Goal: Transaction & Acquisition: Download file/media

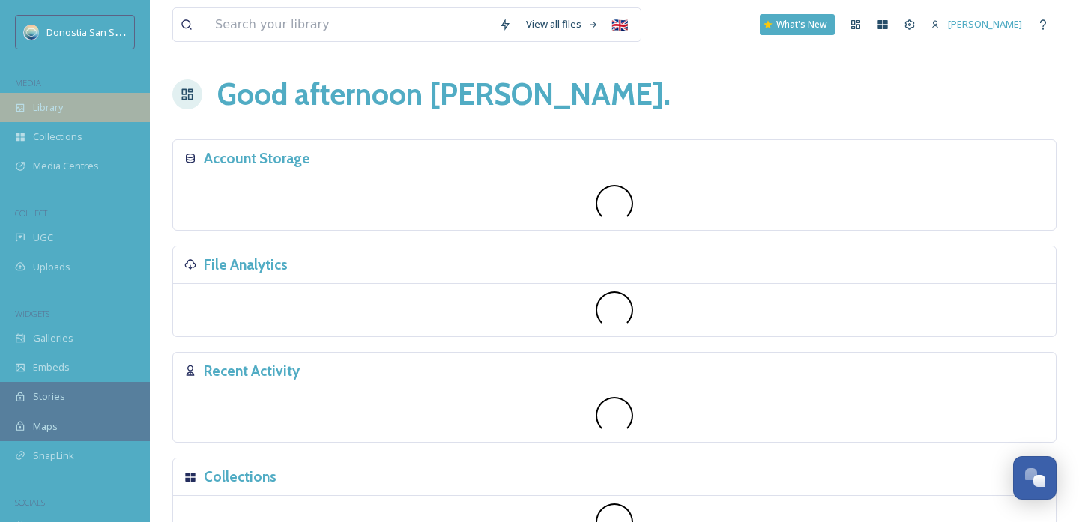
click at [48, 102] on span "Library" at bounding box center [48, 107] width 30 height 14
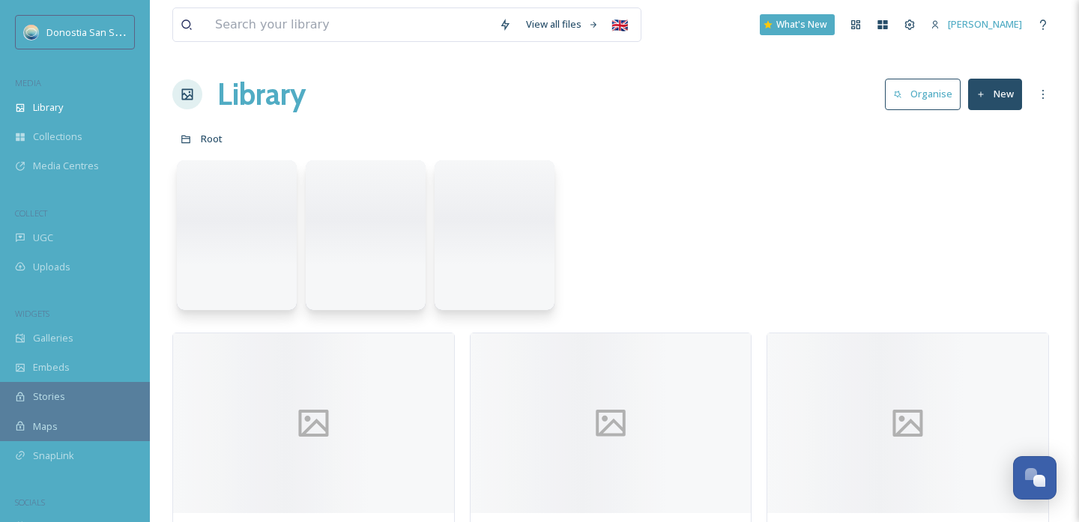
click at [738, 247] on div at bounding box center [614, 239] width 884 height 172
click at [61, 115] on div "Library" at bounding box center [75, 107] width 150 height 29
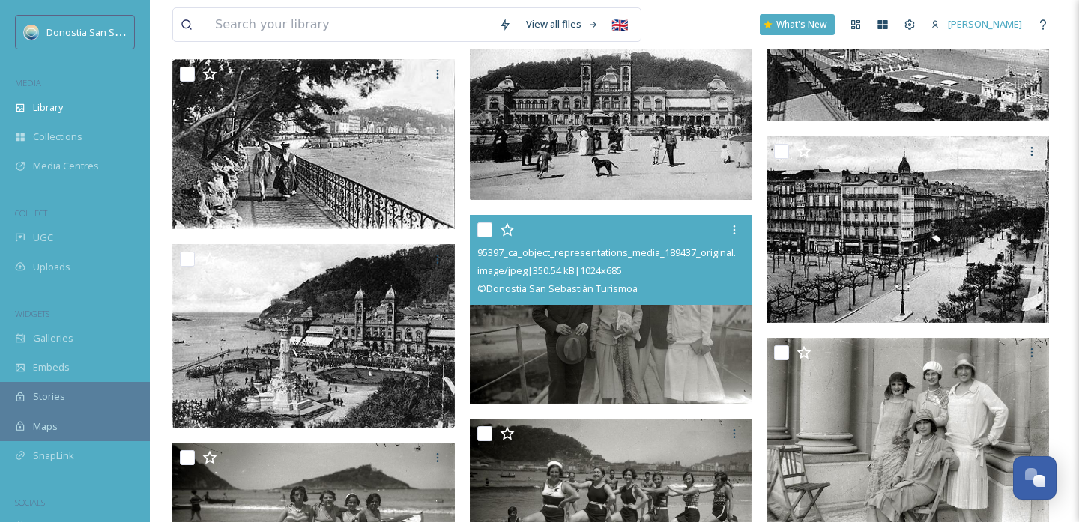
click at [636, 318] on img at bounding box center [611, 309] width 282 height 189
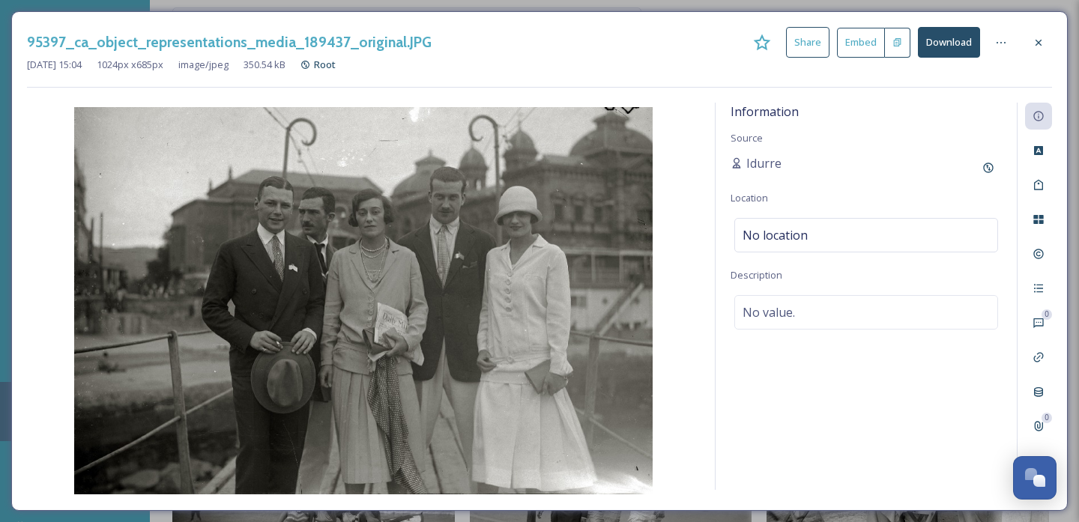
drag, startPoint x: 1036, startPoint y: 43, endPoint x: 1024, endPoint y: 49, distance: 13.8
click at [1036, 43] on icon at bounding box center [1038, 43] width 12 height 12
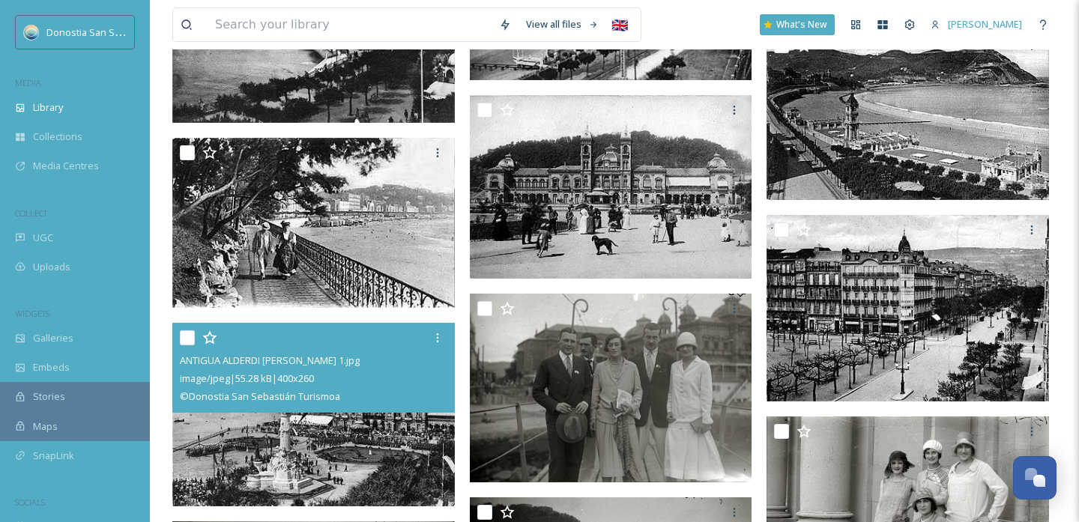
scroll to position [18572, 0]
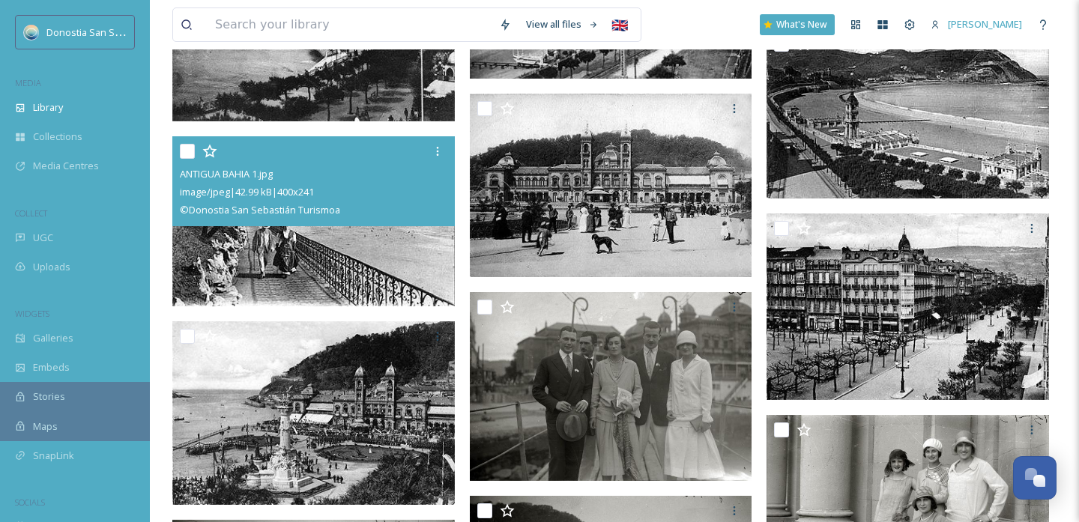
click at [362, 279] on img at bounding box center [313, 221] width 282 height 170
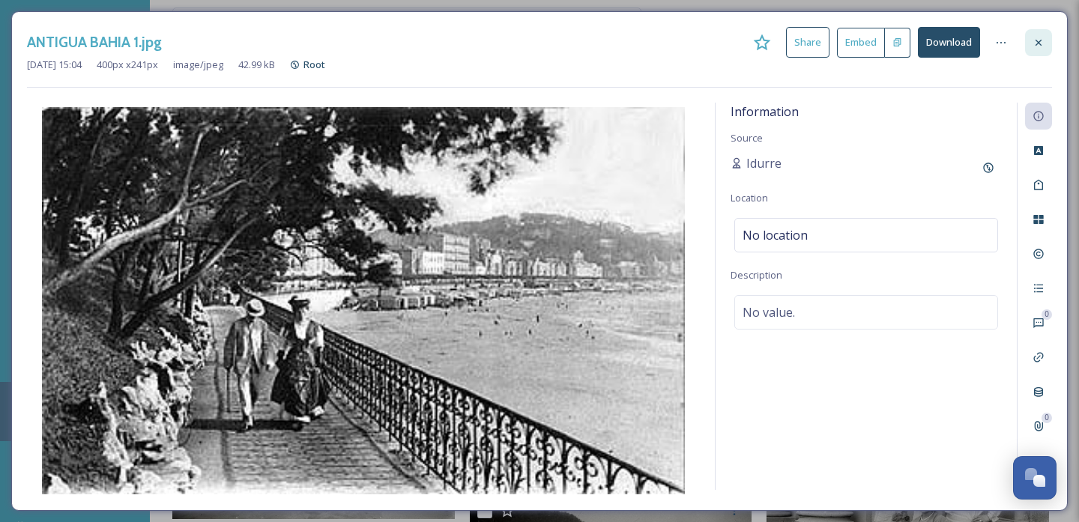
click at [1041, 43] on icon at bounding box center [1038, 43] width 12 height 12
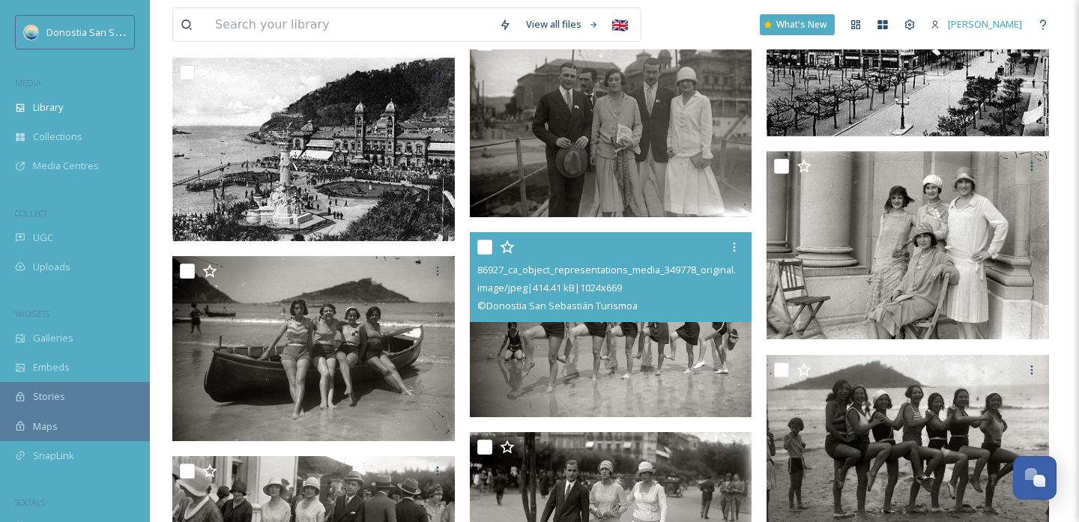
scroll to position [18914, 0]
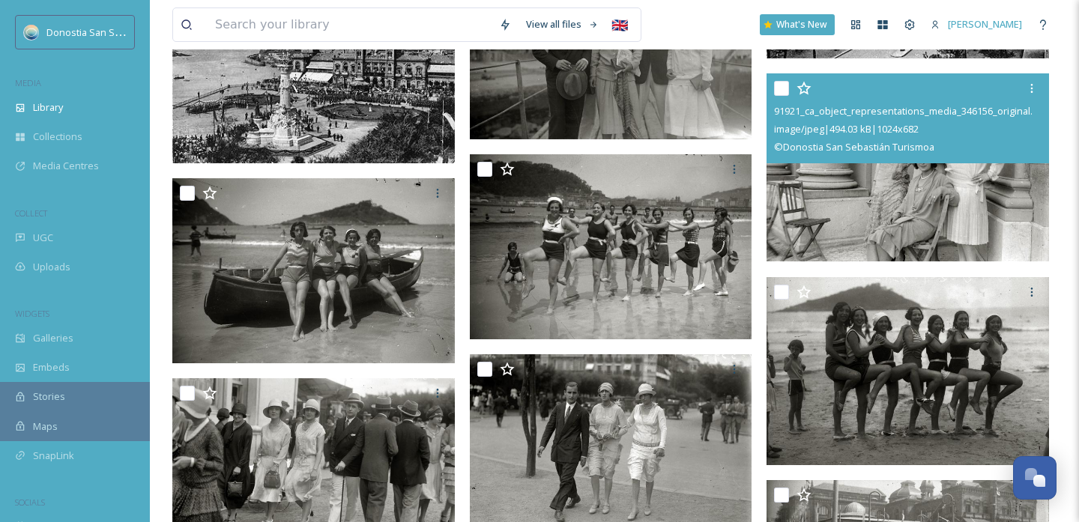
click at [850, 202] on img at bounding box center [907, 167] width 282 height 188
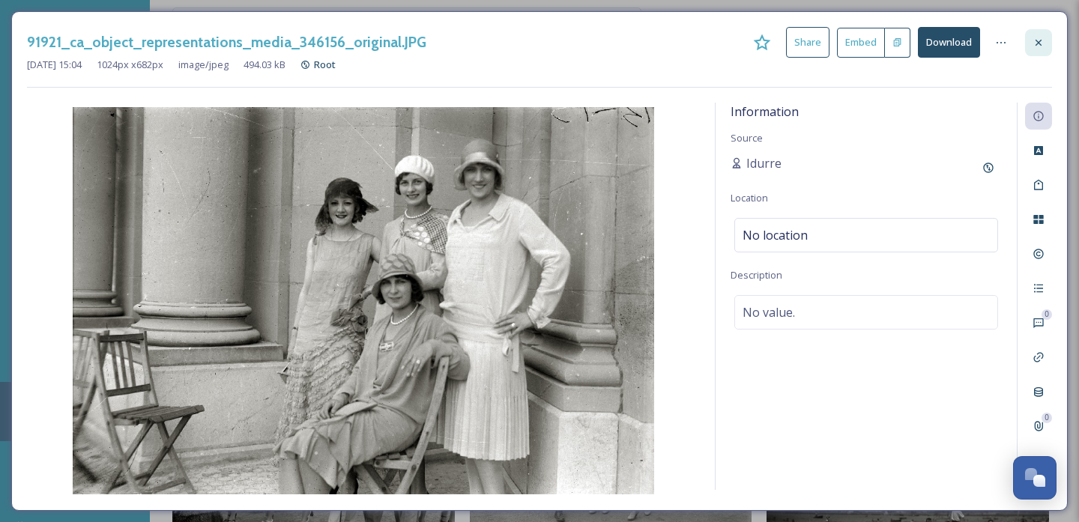
click at [1037, 41] on icon at bounding box center [1038, 43] width 12 height 12
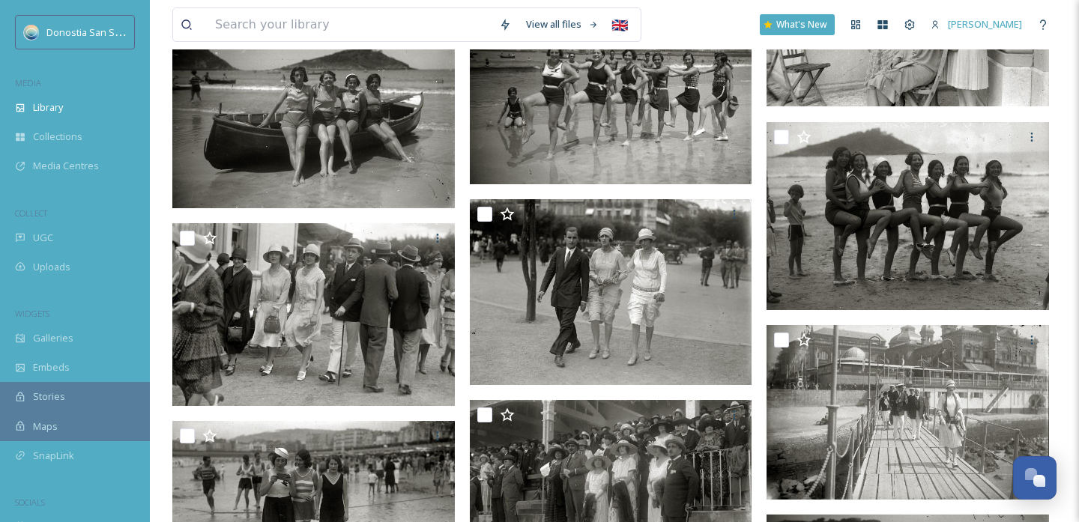
scroll to position [19167, 0]
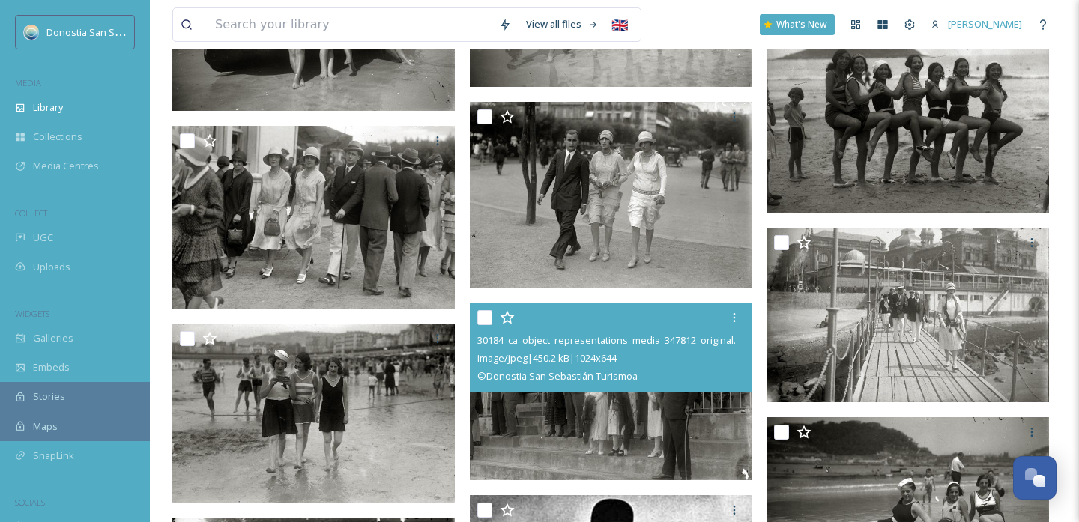
click at [658, 412] on img at bounding box center [611, 392] width 282 height 178
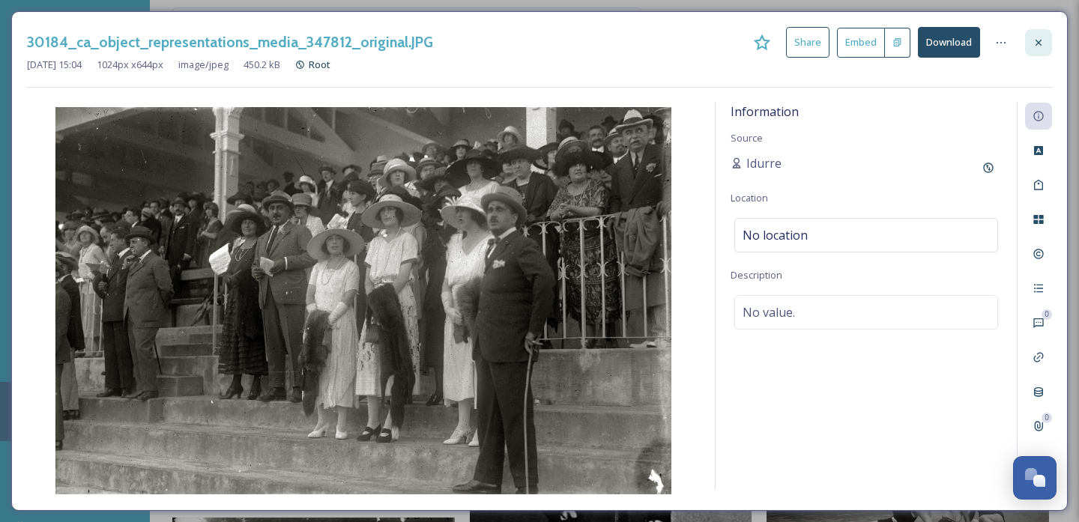
click at [1038, 42] on icon at bounding box center [1038, 42] width 6 height 6
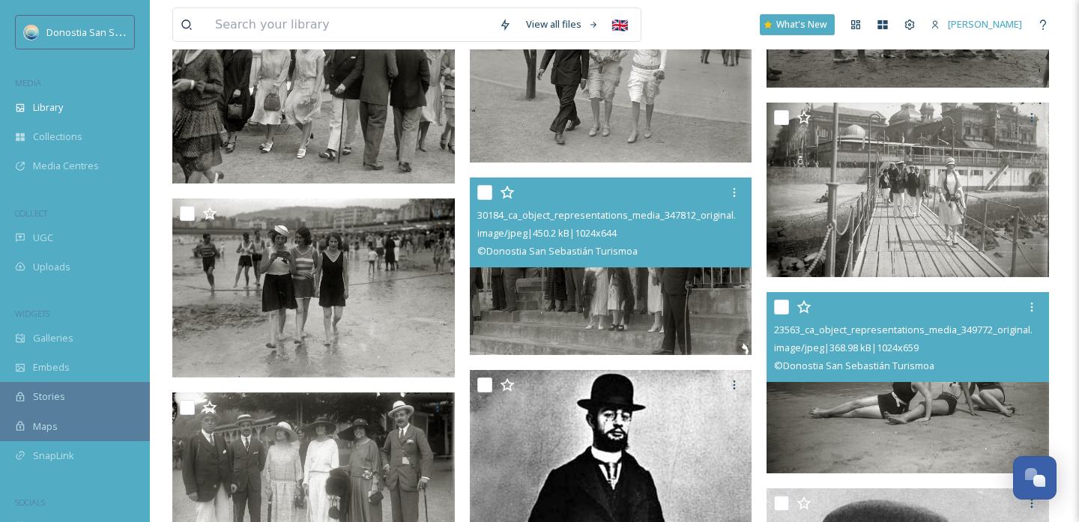
scroll to position [19484, 0]
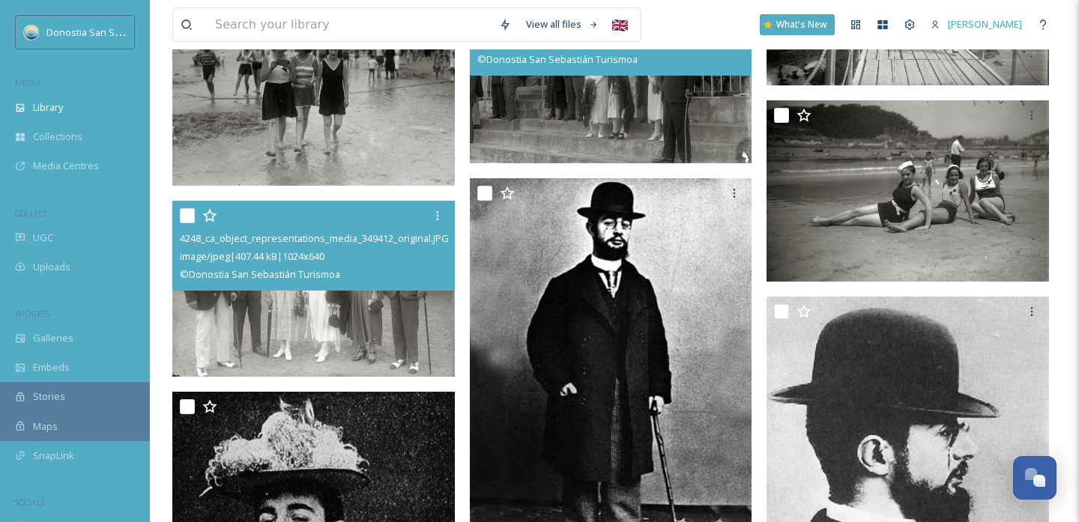
click at [408, 314] on img at bounding box center [313, 289] width 282 height 177
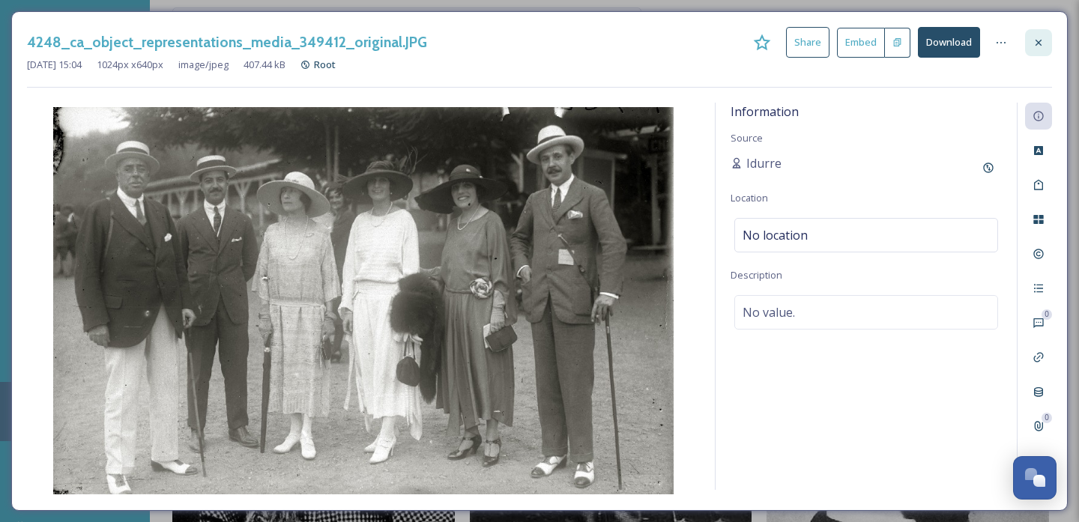
click at [1032, 35] on div at bounding box center [1038, 42] width 27 height 27
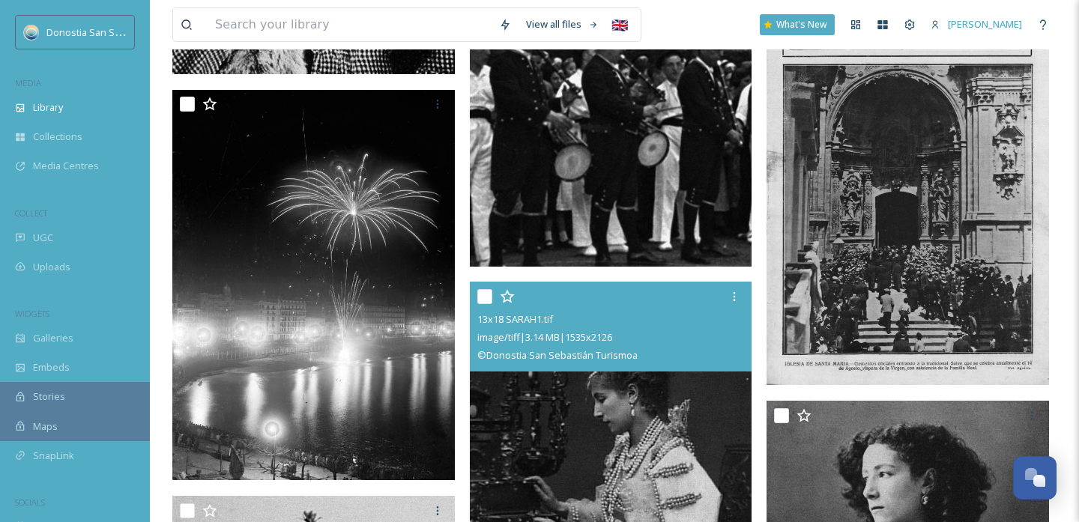
scroll to position [20198, 0]
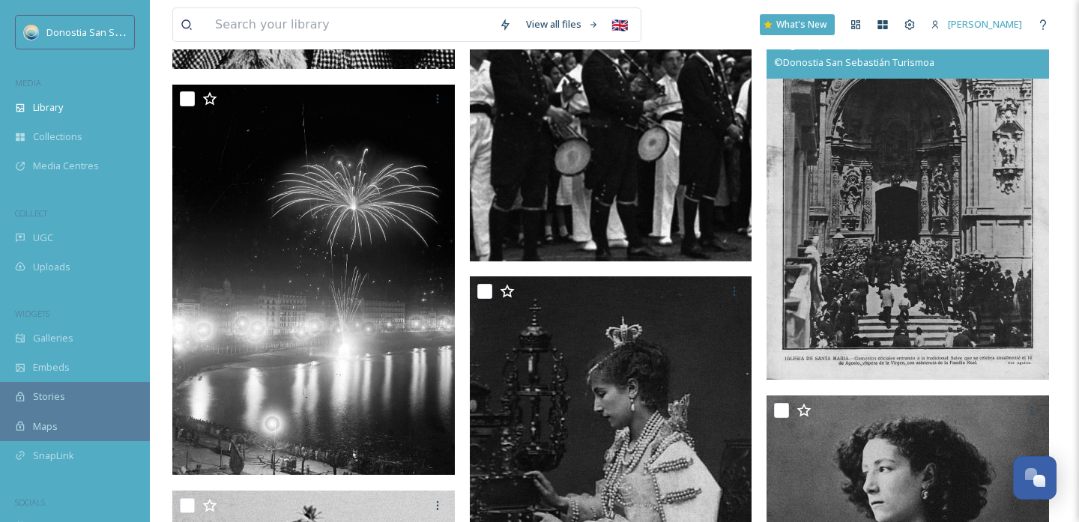
click at [852, 296] on img at bounding box center [907, 185] width 282 height 391
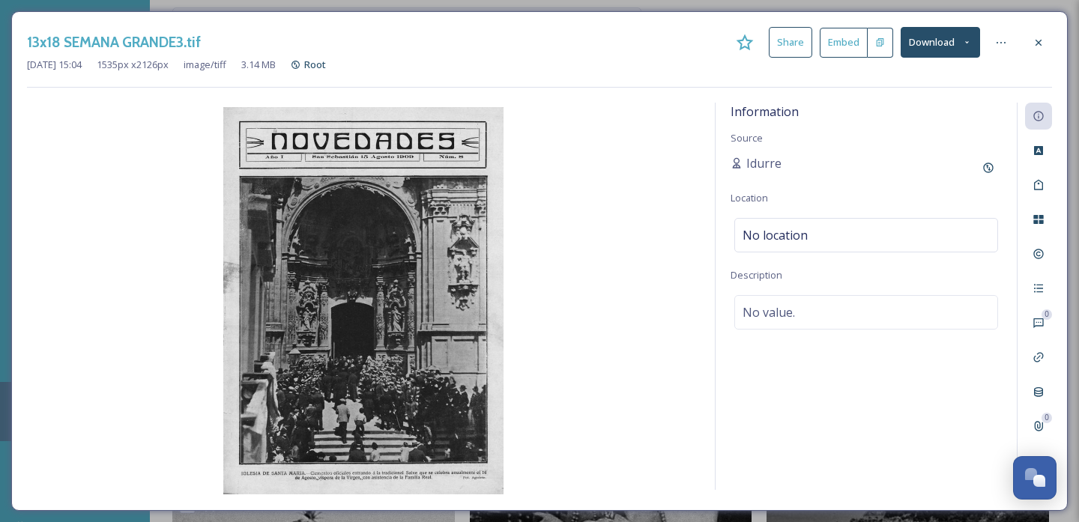
drag, startPoint x: 1040, startPoint y: 37, endPoint x: 1032, endPoint y: 40, distance: 8.5
click at [1040, 37] on icon at bounding box center [1038, 43] width 12 height 12
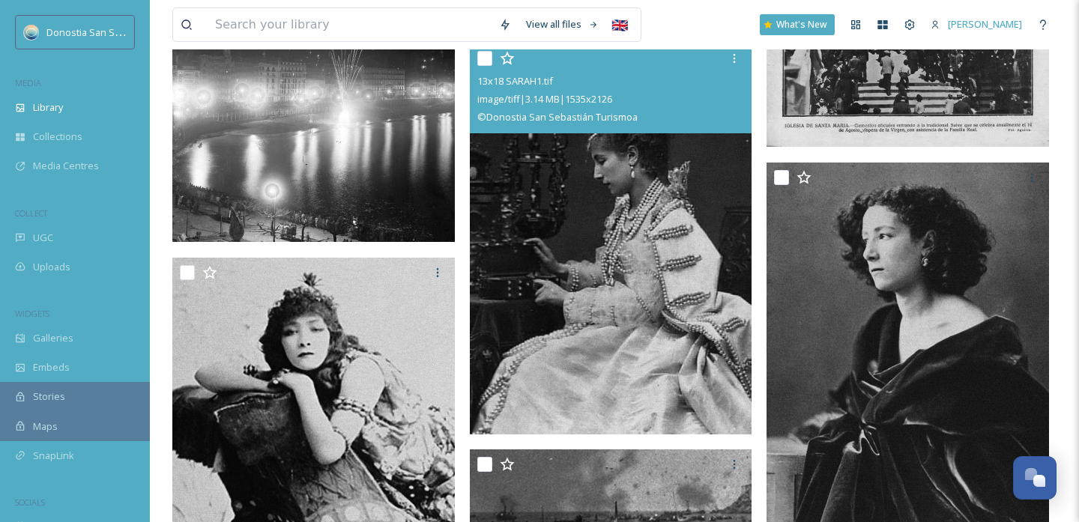
scroll to position [20866, 0]
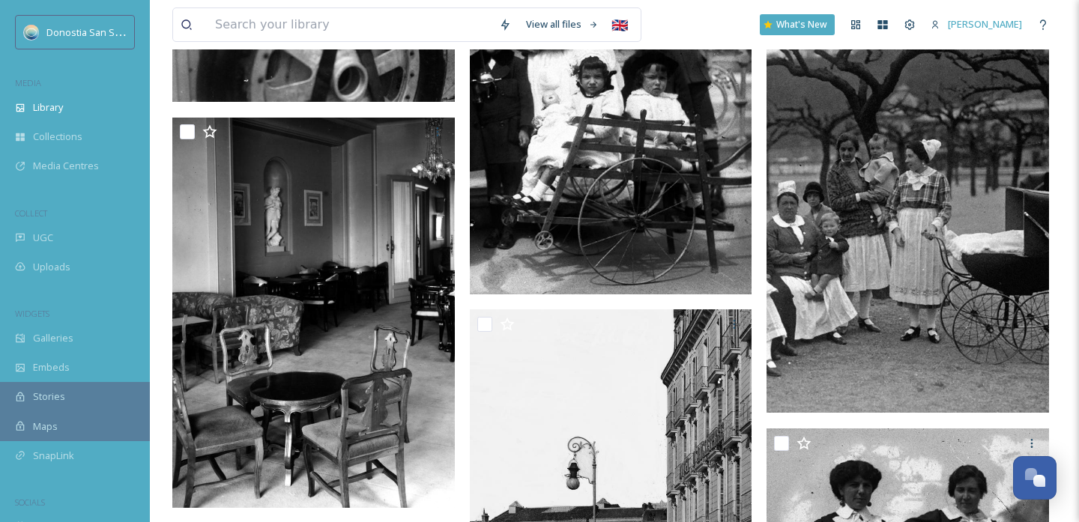
scroll to position [22981, 0]
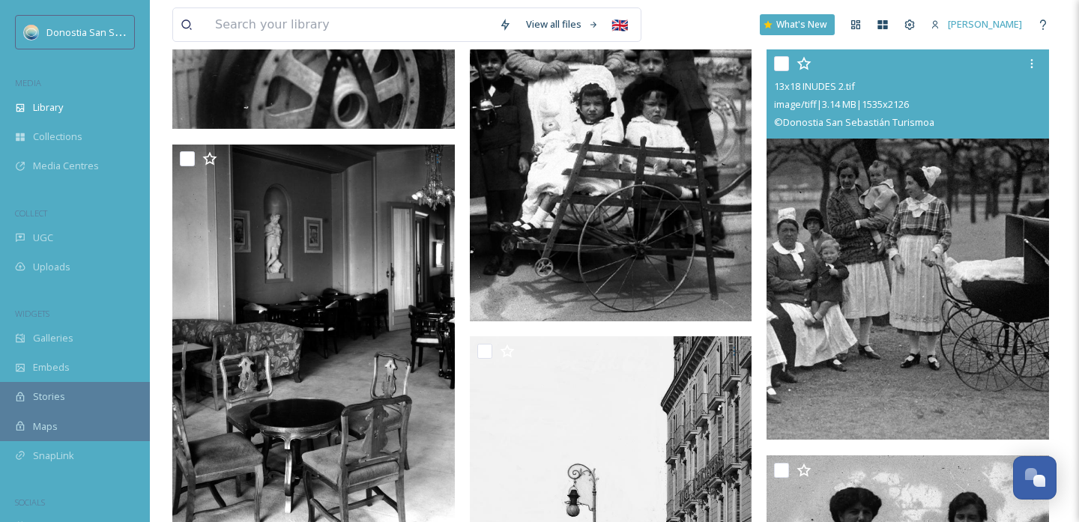
click at [907, 273] on img at bounding box center [907, 244] width 282 height 391
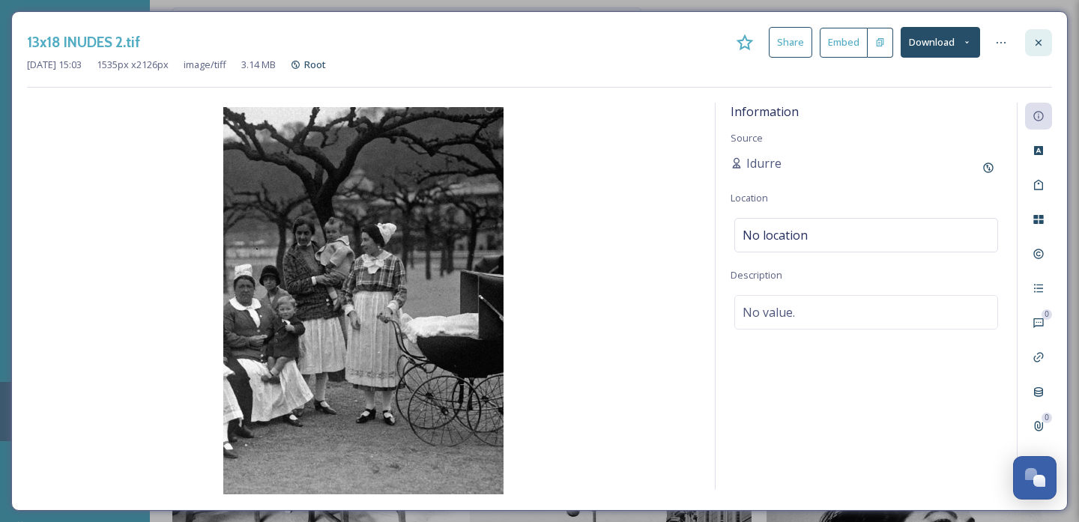
click at [1040, 48] on div at bounding box center [1038, 42] width 27 height 27
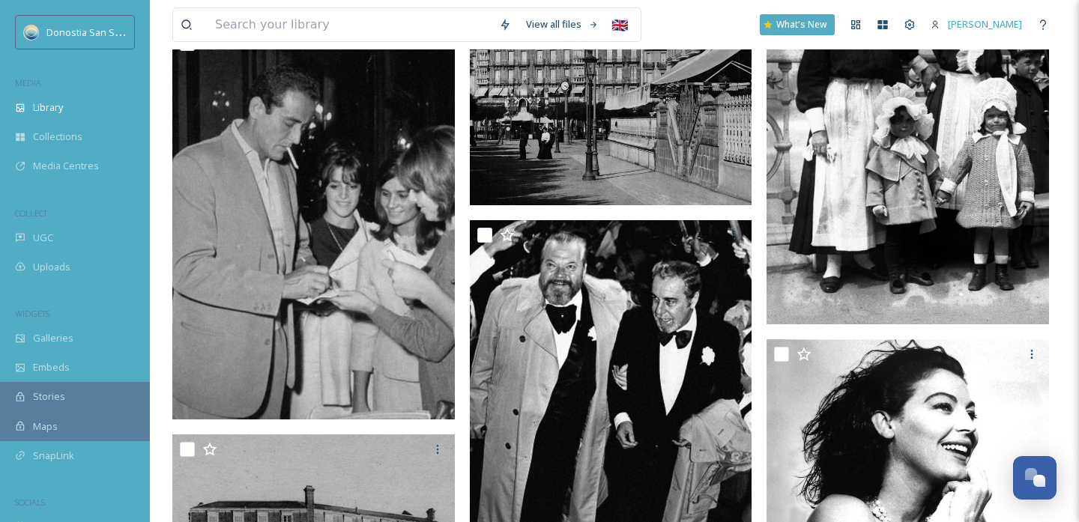
scroll to position [23512, 0]
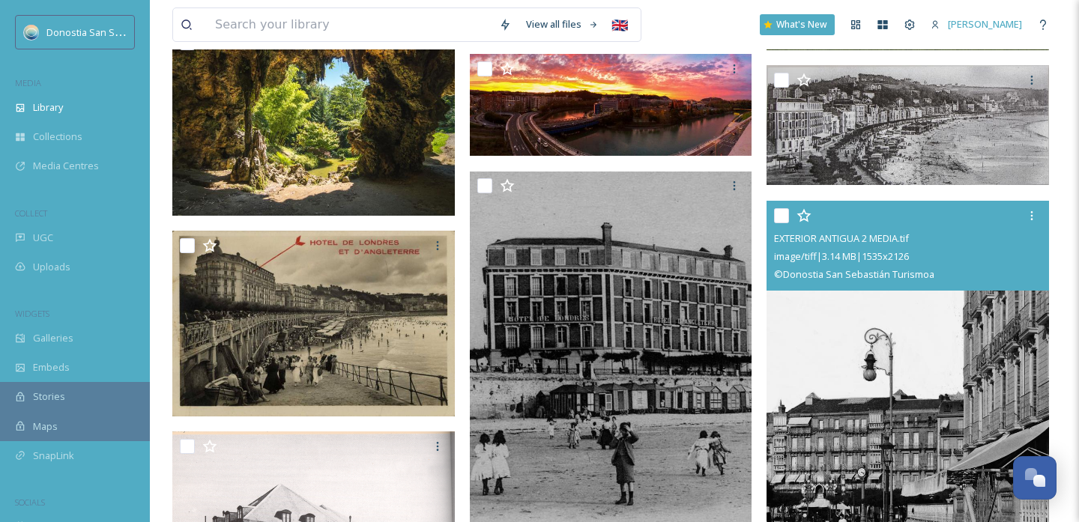
scroll to position [17192, 0]
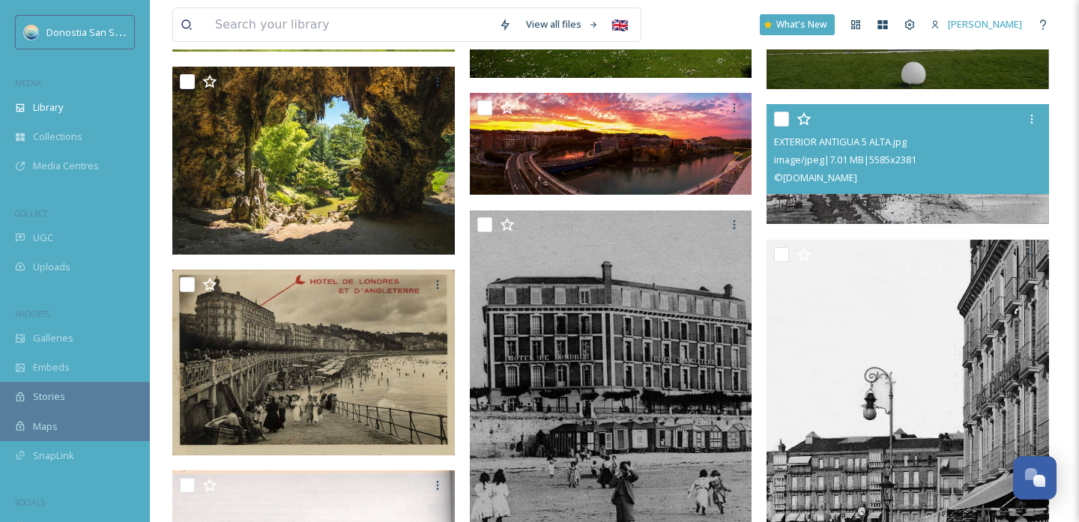
click at [866, 151] on div "image/jpeg | 7.01 MB | 5585 x 2381" at bounding box center [909, 160] width 271 height 18
click at [823, 197] on img at bounding box center [907, 164] width 282 height 120
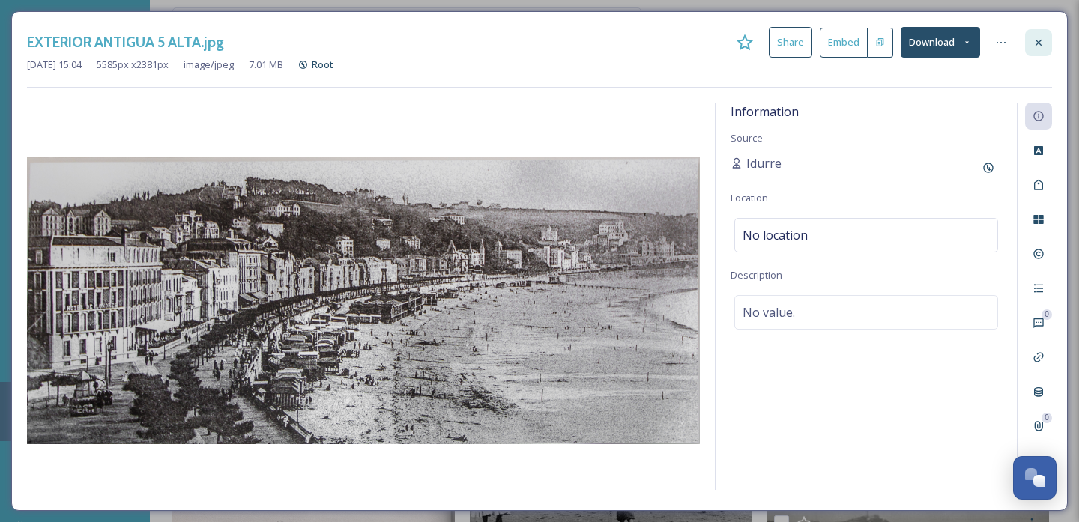
click at [1044, 38] on icon at bounding box center [1038, 43] width 12 height 12
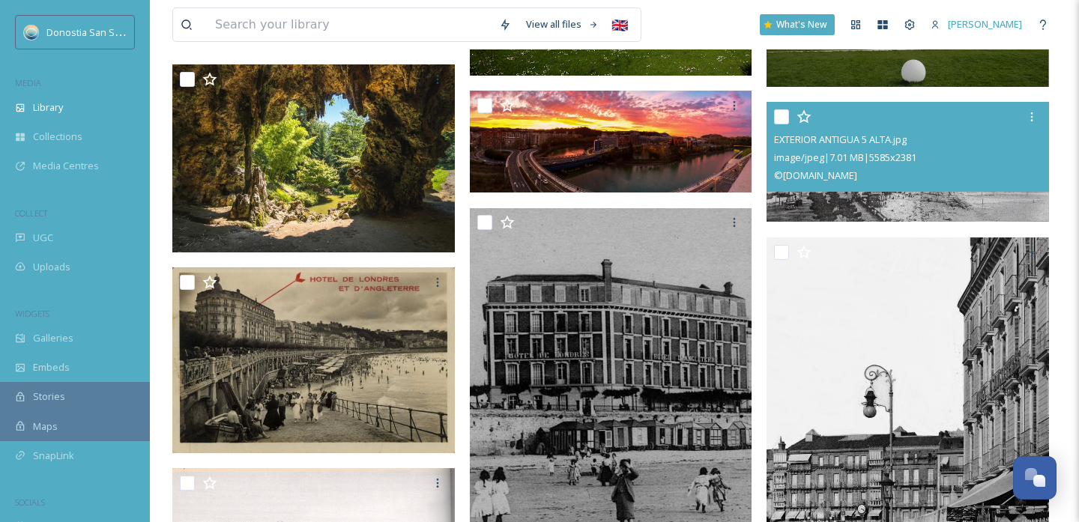
scroll to position [17198, 0]
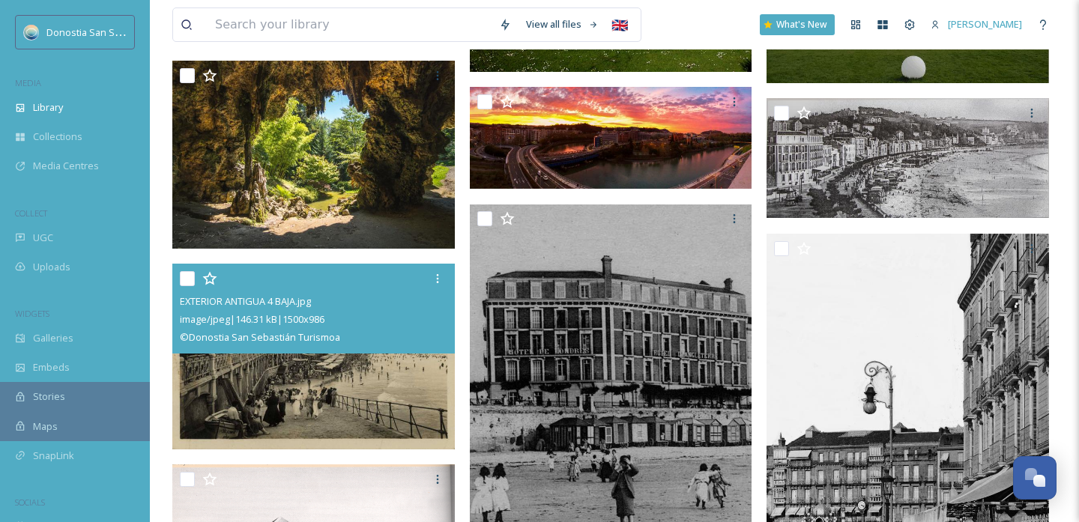
click at [384, 371] on img at bounding box center [313, 357] width 282 height 186
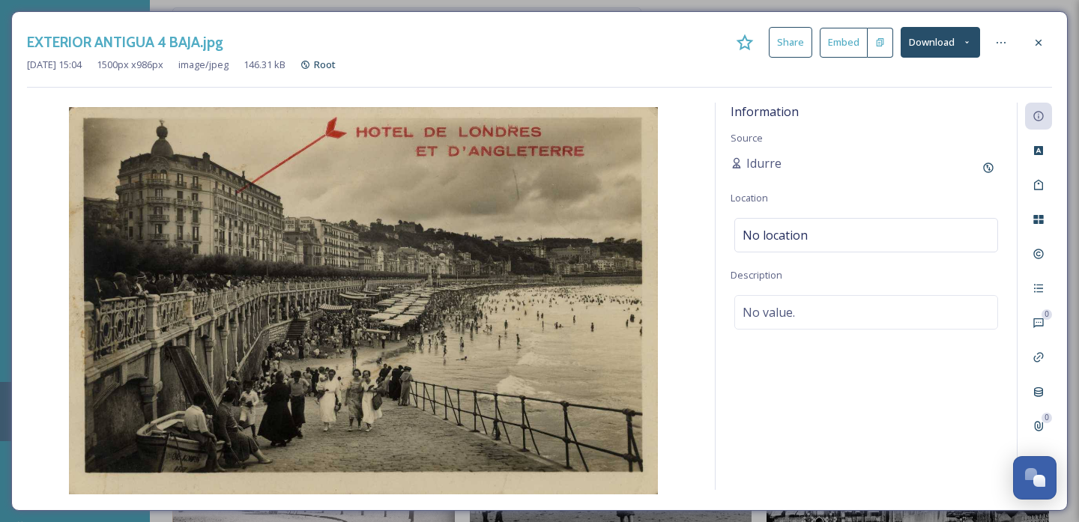
click at [537, 146] on img at bounding box center [363, 300] width 673 height 387
click at [267, 90] on div "EXTERIOR ANTIGUA 4 BAJA.jpg Share Embed Download [DATE] 15:04 1500 px x 986 px …" at bounding box center [539, 261] width 1056 height 500
click at [952, 44] on button "Download" at bounding box center [940, 42] width 79 height 31
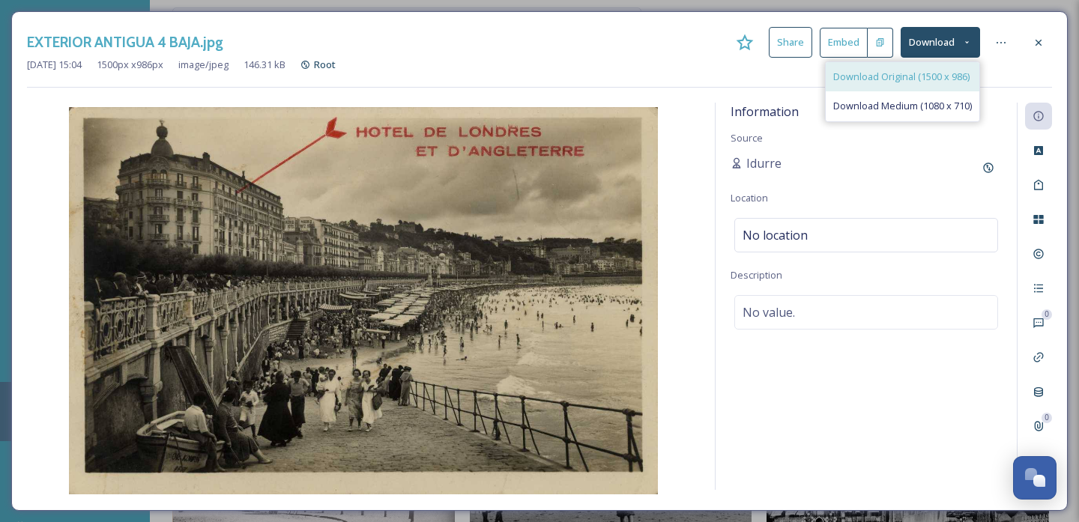
click at [904, 83] on div "Download Original (1500 x 986)" at bounding box center [903, 76] width 154 height 29
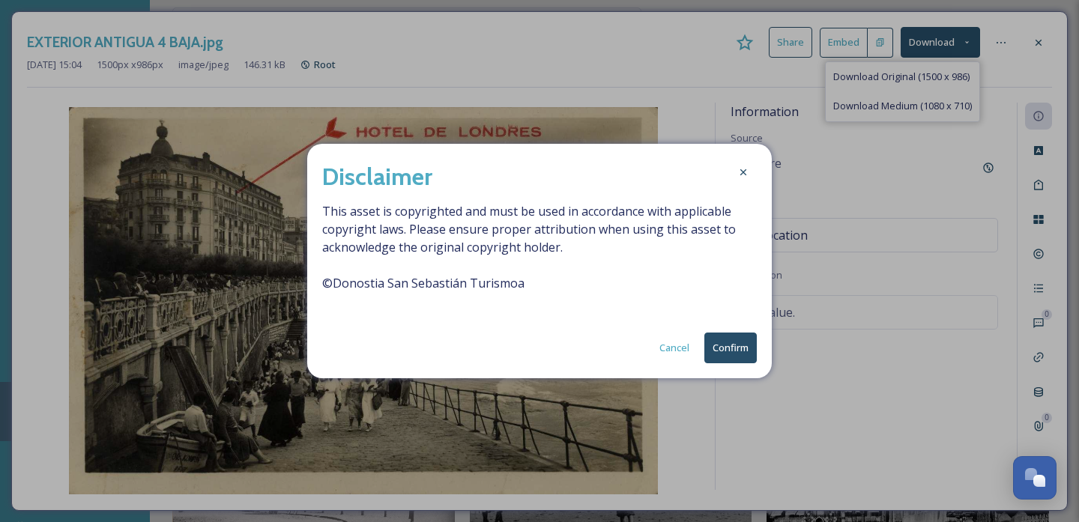
click at [717, 348] on button "Confirm" at bounding box center [730, 348] width 52 height 31
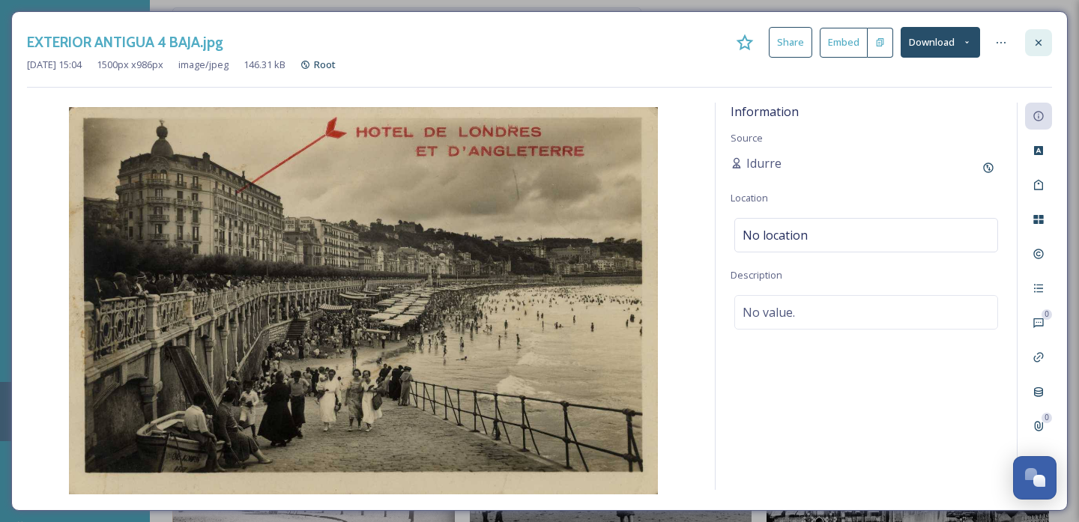
click at [1032, 41] on div at bounding box center [1038, 42] width 27 height 27
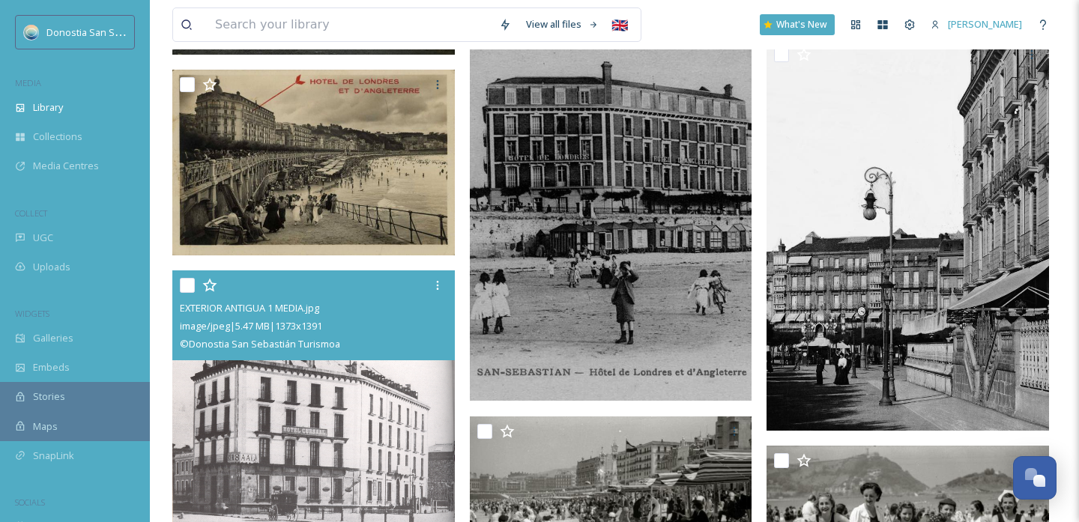
scroll to position [17398, 0]
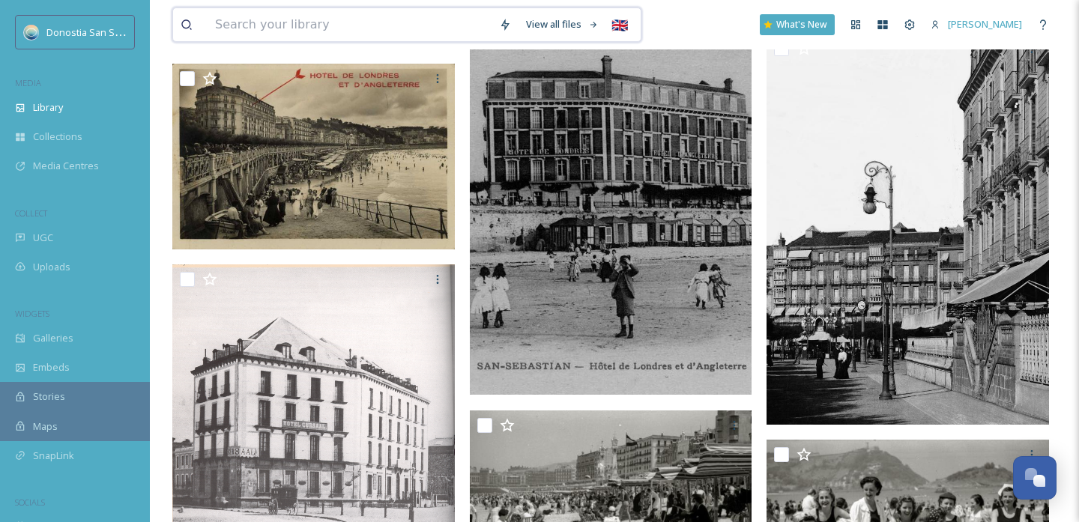
click at [304, 23] on input at bounding box center [350, 24] width 284 height 33
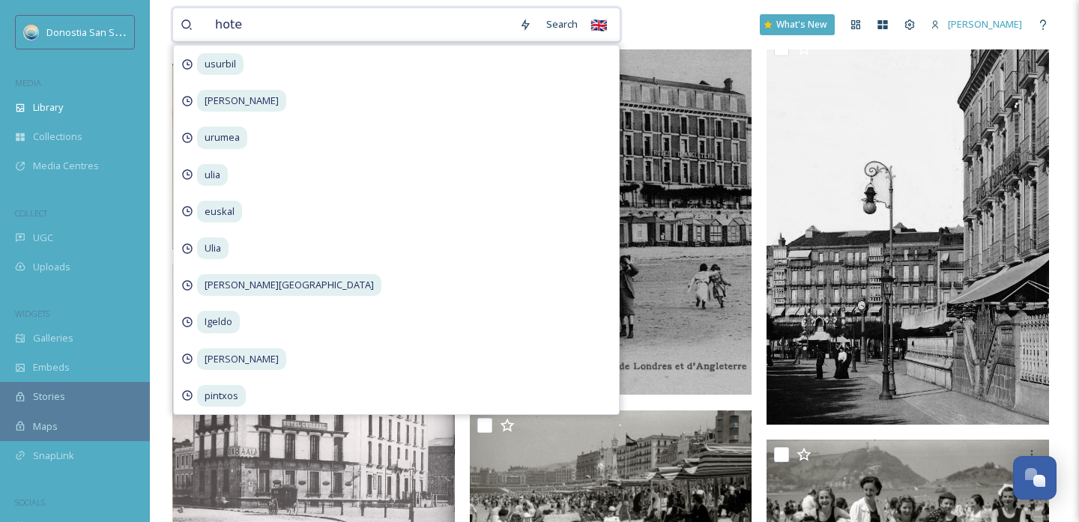
type input "hotel"
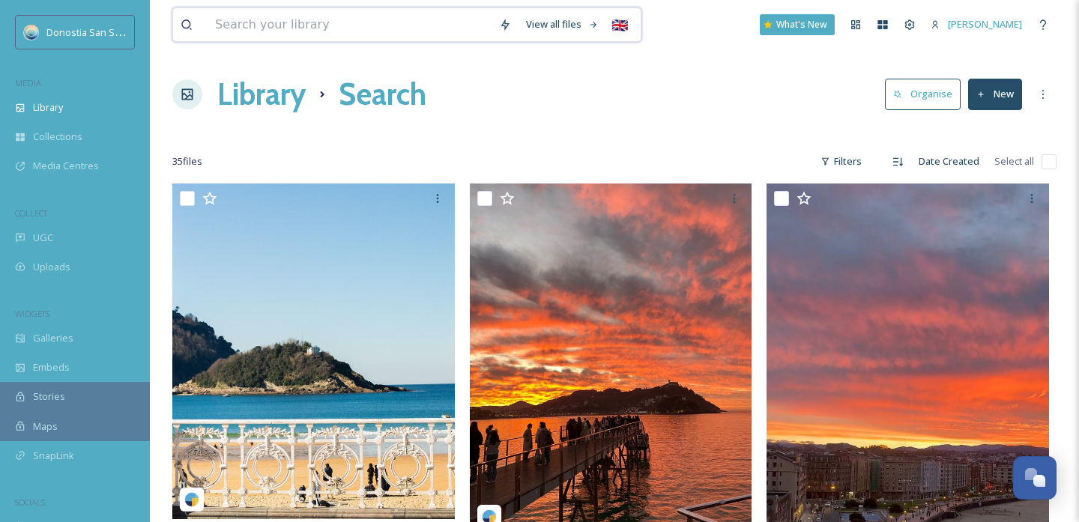
click at [315, 19] on input at bounding box center [350, 24] width 284 height 33
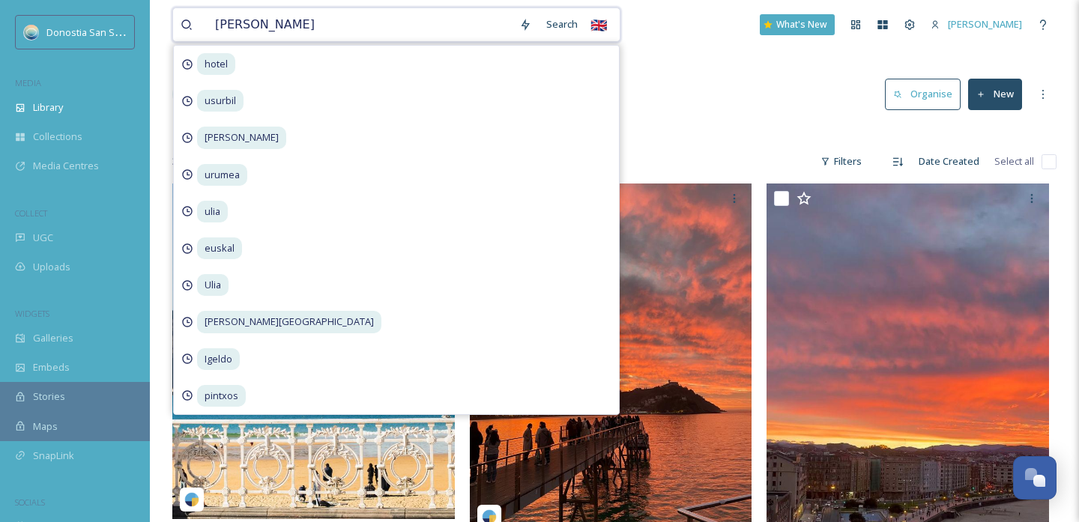
type input "[GEOGRAPHIC_DATA]"
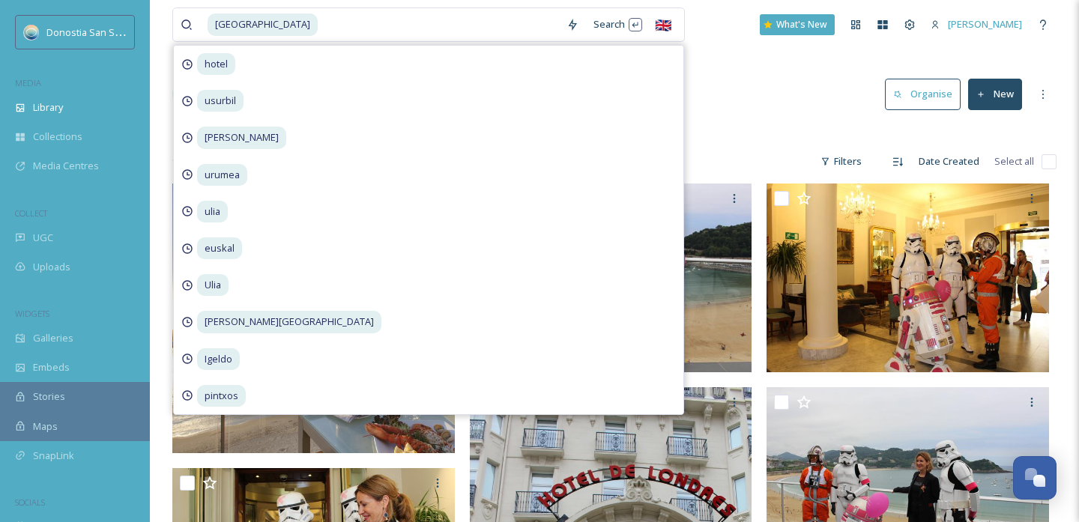
click at [778, 136] on div at bounding box center [614, 131] width 884 height 15
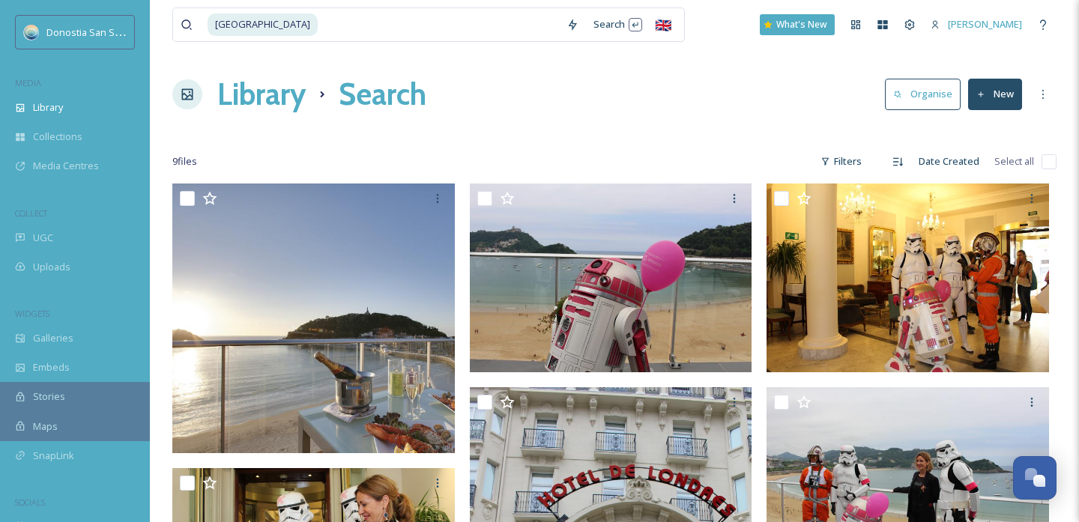
click at [338, 125] on div at bounding box center [614, 131] width 884 height 15
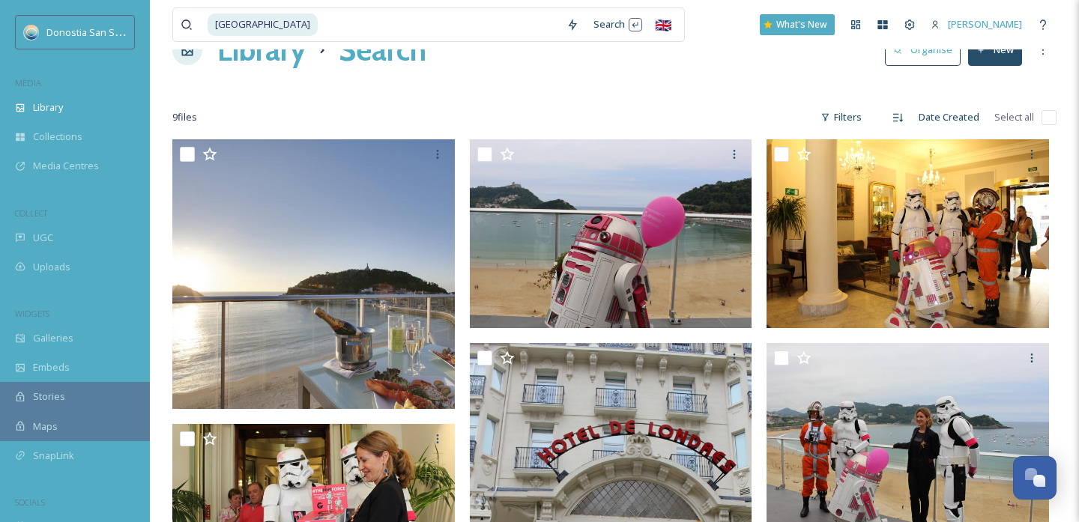
scroll to position [52, 0]
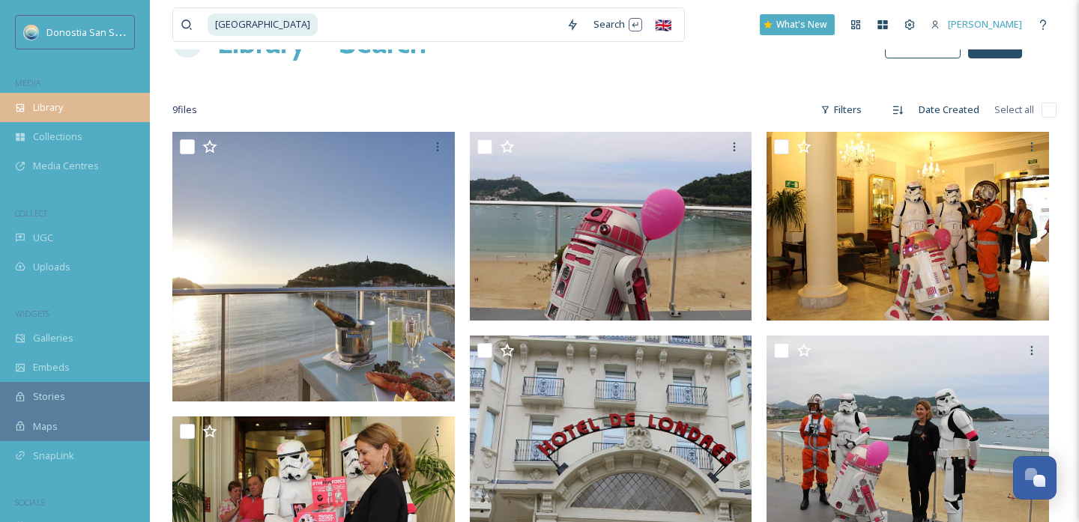
click at [60, 109] on span "Library" at bounding box center [48, 107] width 30 height 14
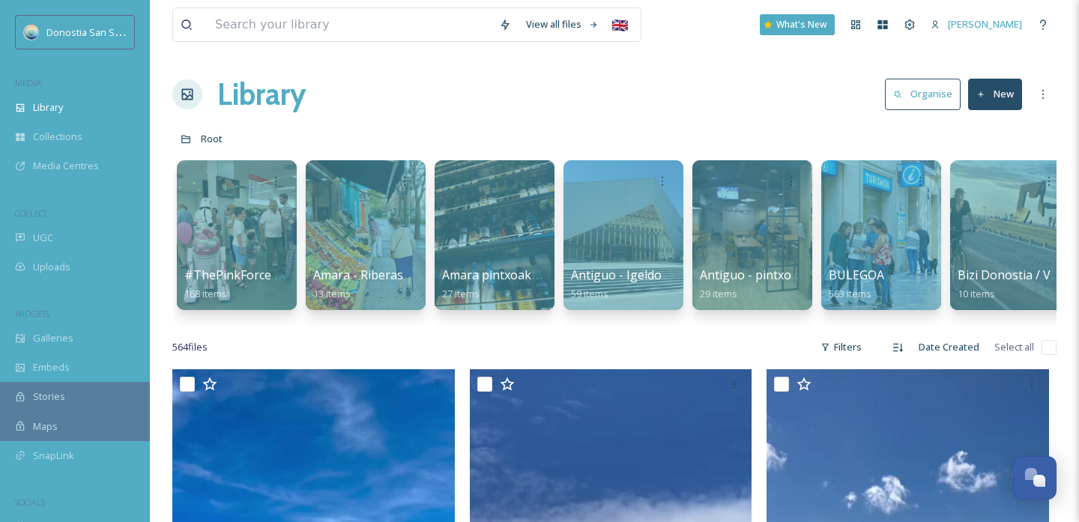
click at [715, 126] on div "Root" at bounding box center [614, 138] width 884 height 28
click at [67, 100] on div "Library" at bounding box center [75, 107] width 150 height 29
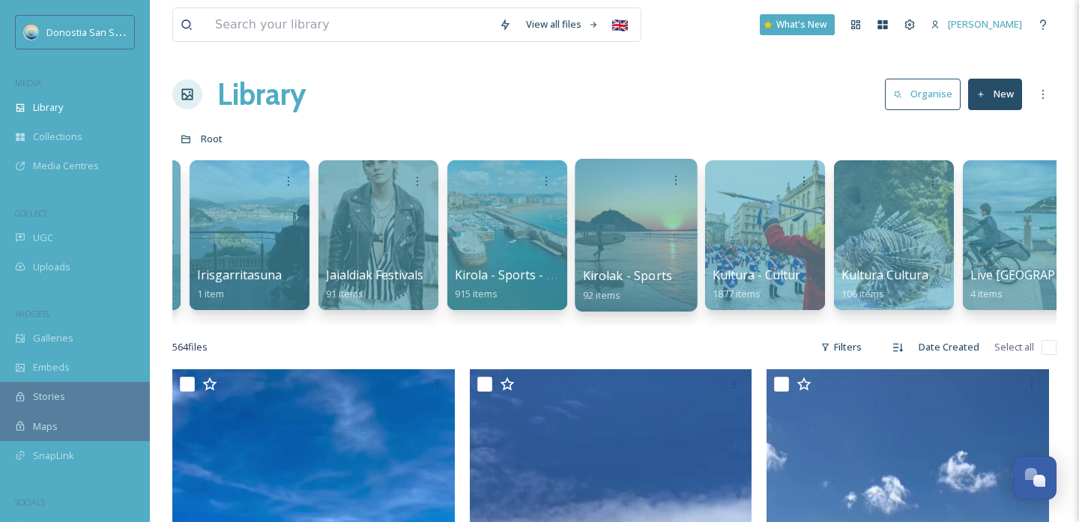
scroll to position [0, 3088]
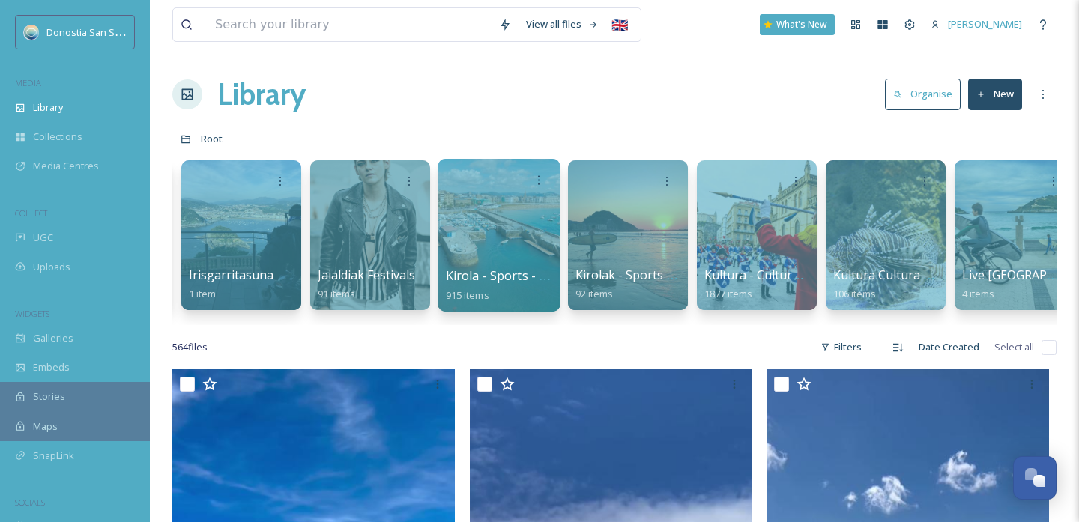
click at [498, 244] on div at bounding box center [499, 235] width 122 height 153
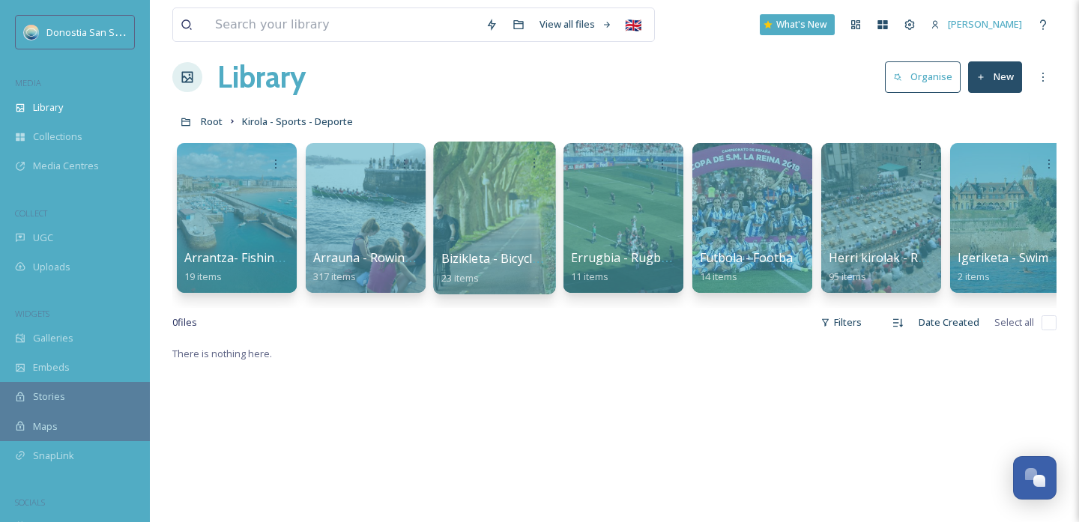
click at [461, 203] on div at bounding box center [494, 218] width 122 height 153
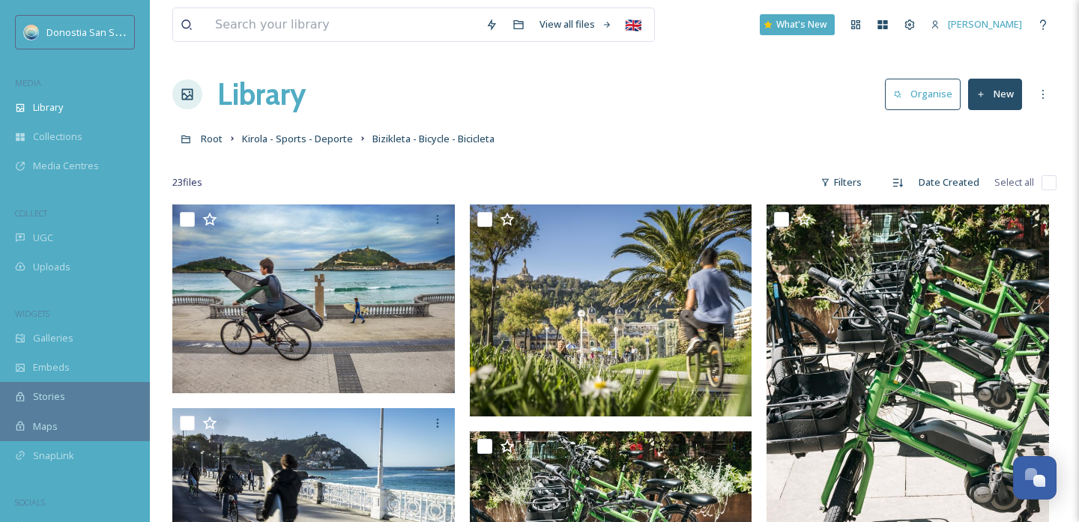
click at [503, 136] on div "Root Kirola - Sports - Deporte Bizikleta - Bicycle - Bicicleta" at bounding box center [614, 138] width 884 height 28
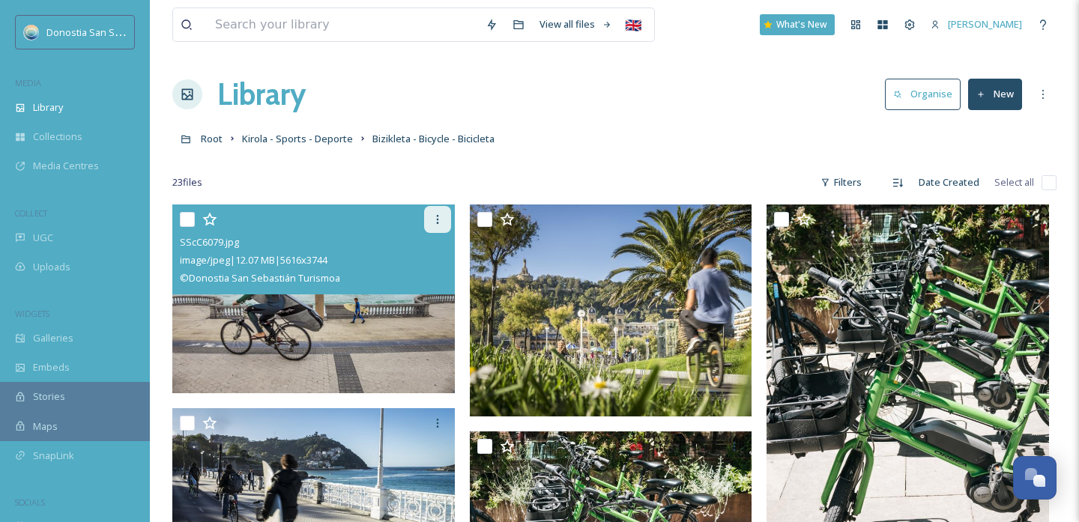
click at [436, 216] on icon at bounding box center [438, 220] width 12 height 12
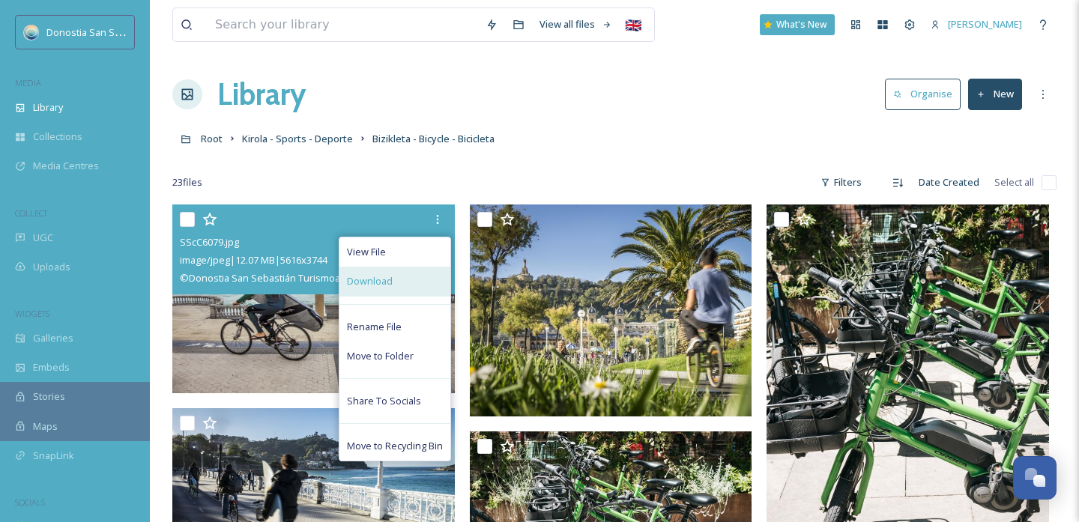
click at [412, 293] on div "Download" at bounding box center [394, 281] width 111 height 29
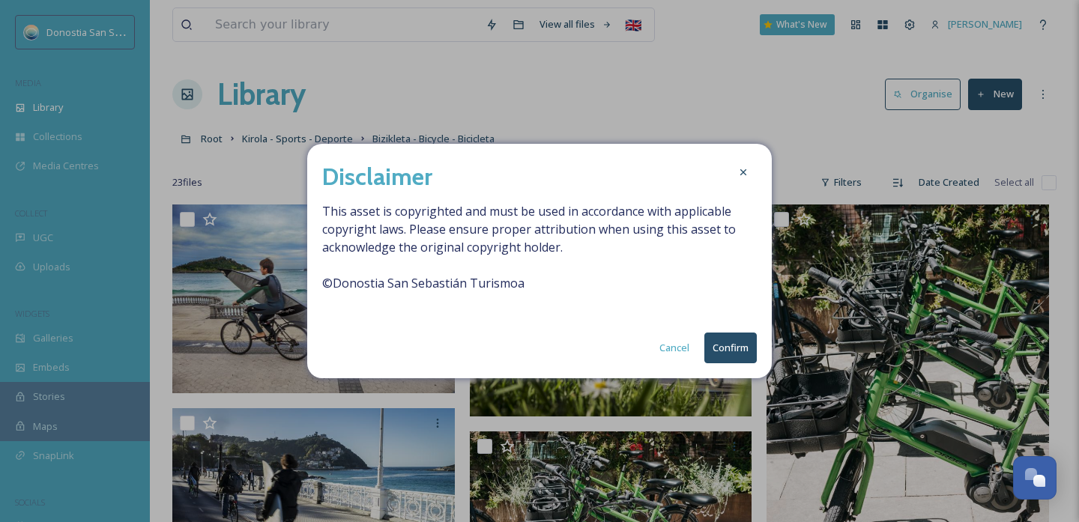
drag, startPoint x: 728, startPoint y: 341, endPoint x: 713, endPoint y: 294, distance: 49.8
click at [728, 341] on button "Confirm" at bounding box center [730, 348] width 52 height 31
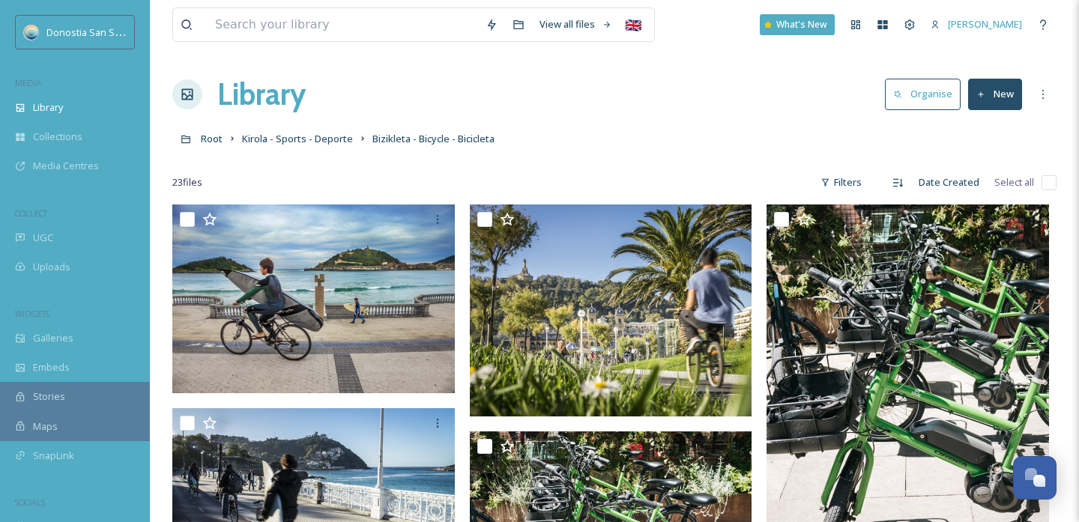
click at [503, 192] on div "23 file s Filters Date Created Select all" at bounding box center [614, 182] width 884 height 29
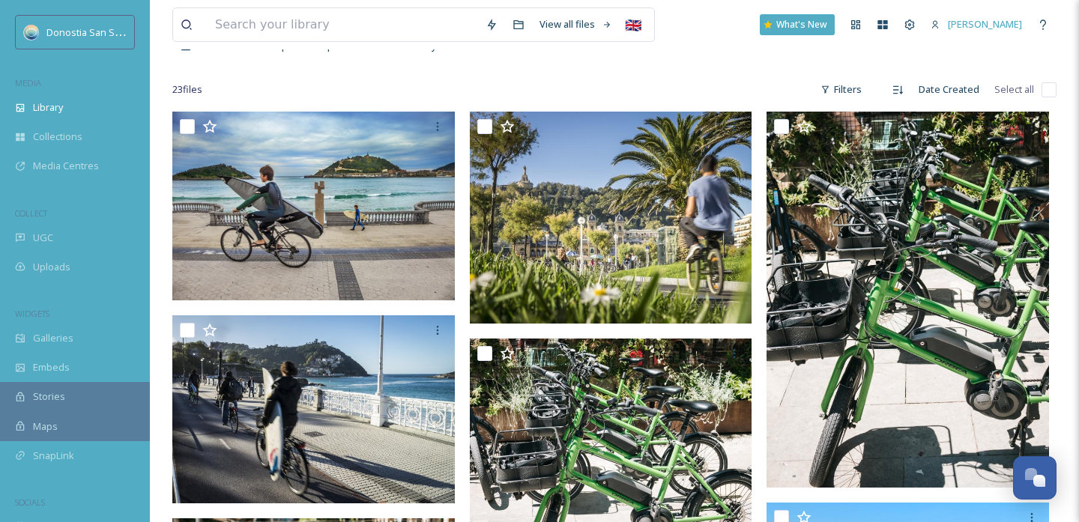
scroll to position [112, 0]
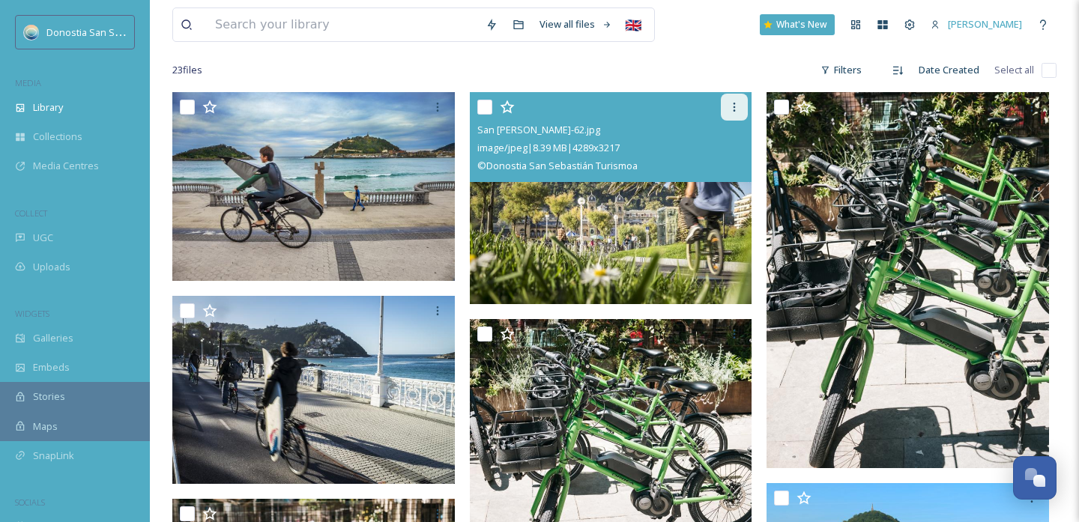
click at [740, 114] on div at bounding box center [734, 107] width 27 height 27
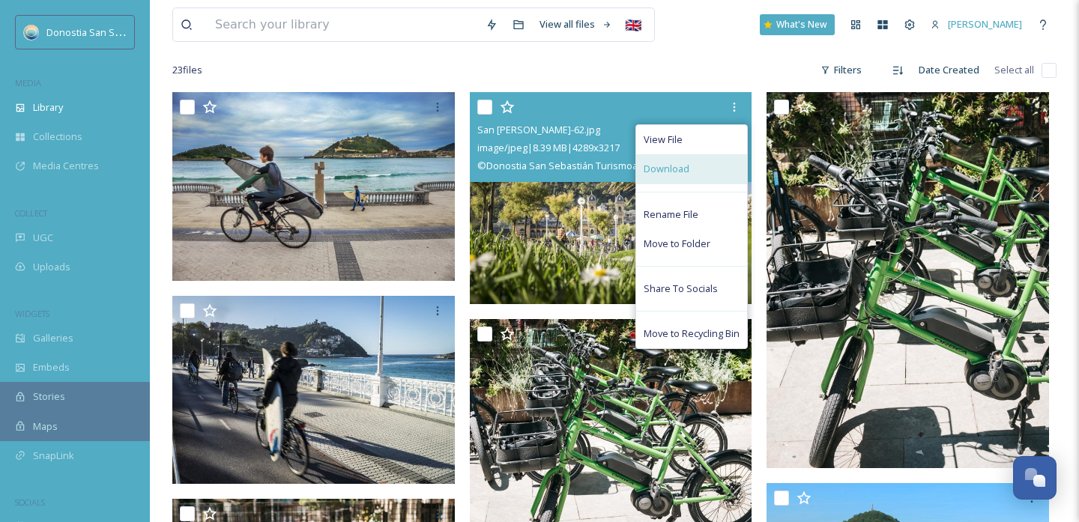
click at [687, 165] on span "Download" at bounding box center [667, 169] width 46 height 14
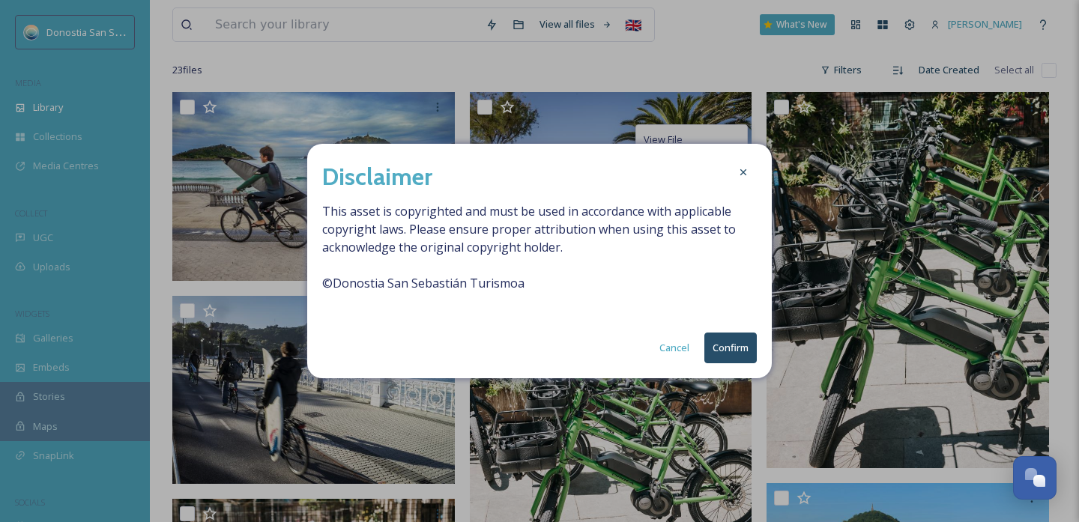
click at [717, 346] on button "Confirm" at bounding box center [730, 348] width 52 height 31
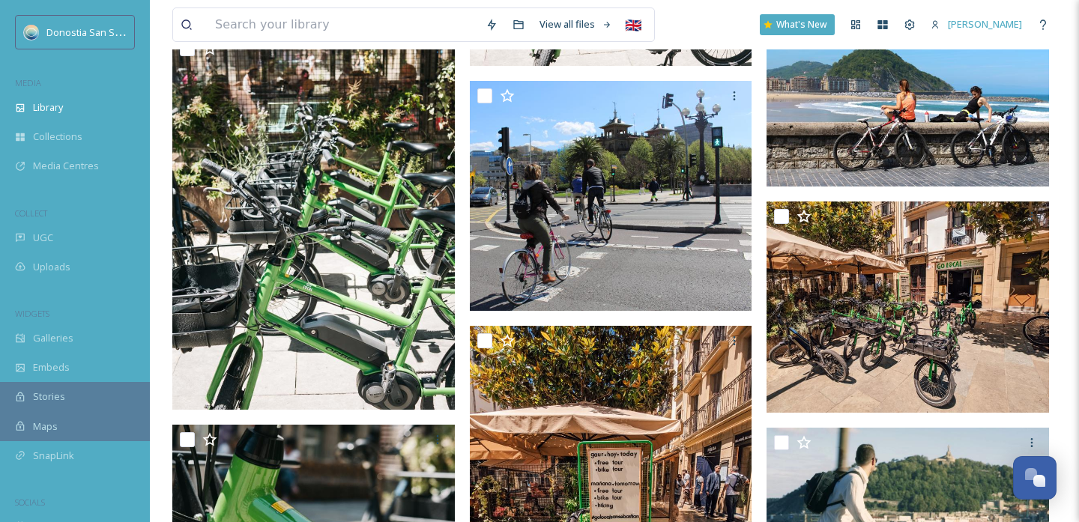
scroll to position [702, 0]
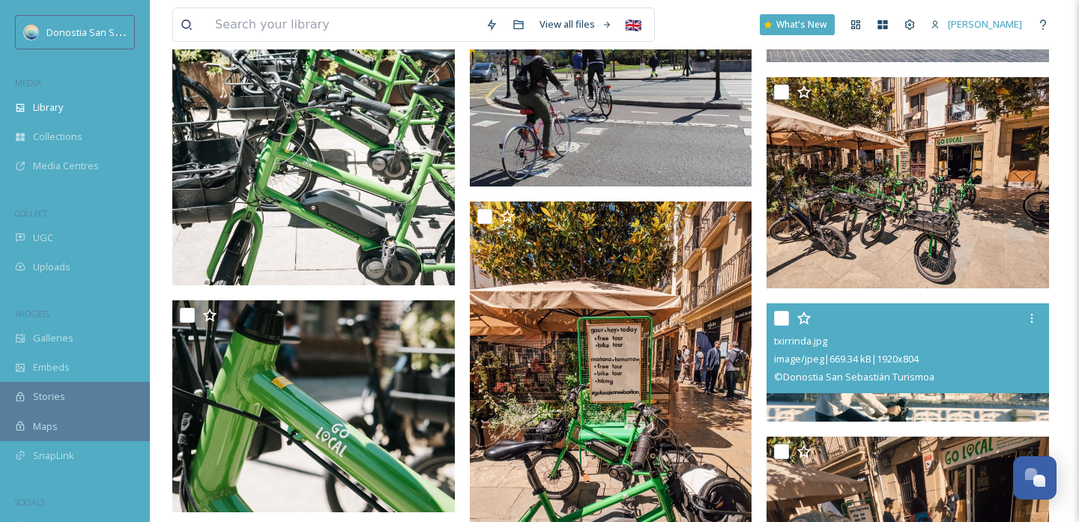
click at [826, 368] on div "© Donostia San Sebastián Turismoa" at bounding box center [909, 377] width 271 height 18
click at [829, 372] on span "© Donostia San Sebastián Turismoa" at bounding box center [854, 376] width 160 height 13
click at [829, 395] on img at bounding box center [907, 362] width 282 height 118
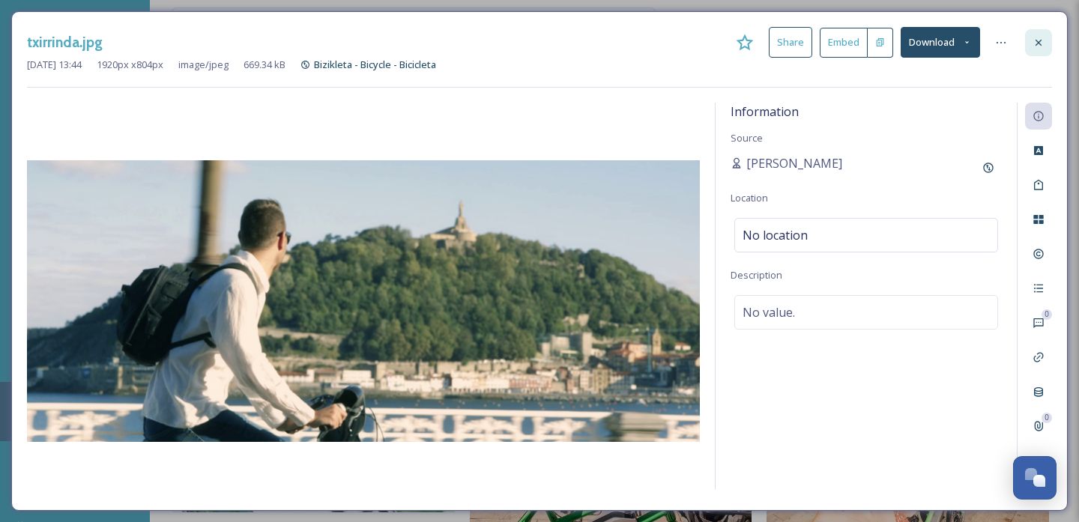
click at [1028, 43] on div at bounding box center [1038, 42] width 27 height 27
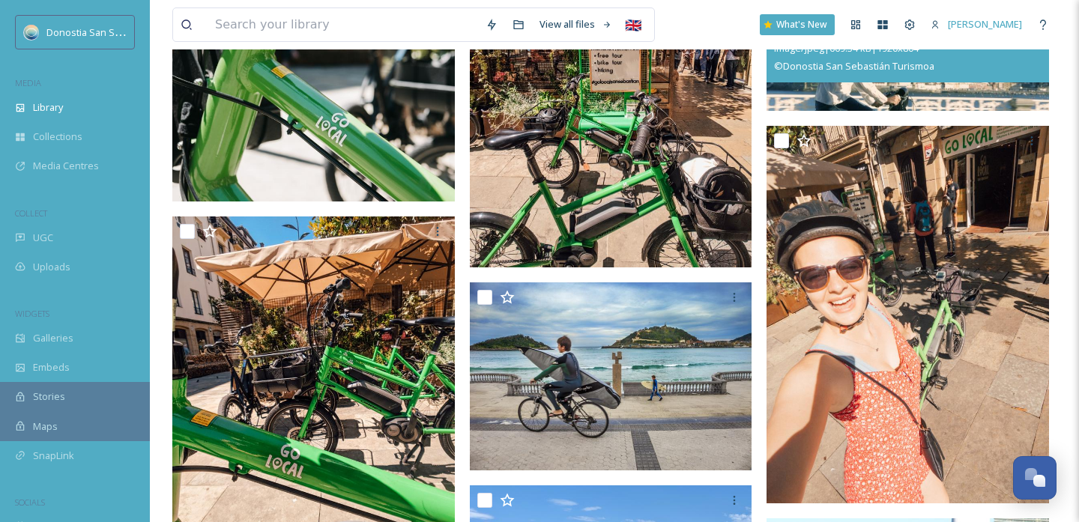
scroll to position [1028, 0]
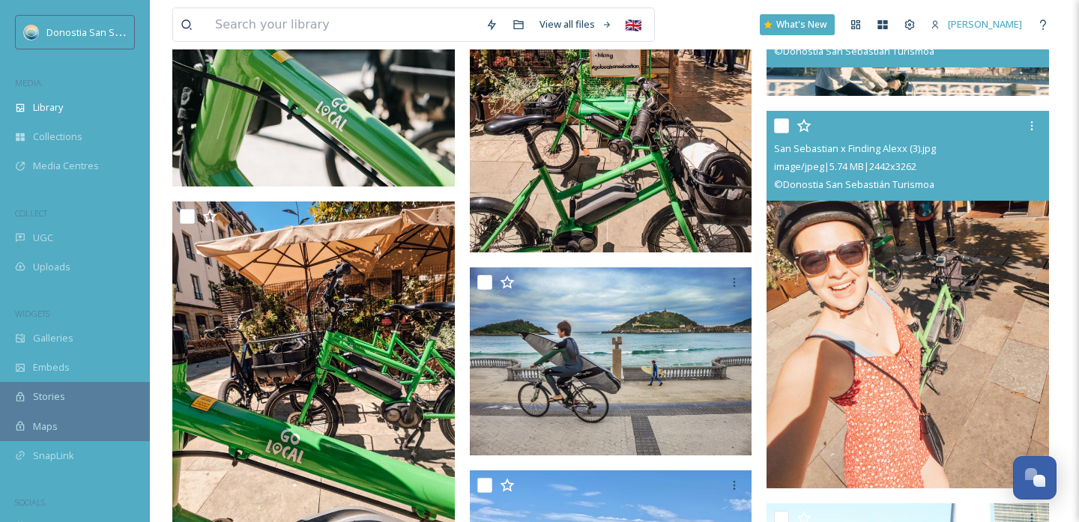
click at [850, 353] on img at bounding box center [907, 300] width 282 height 378
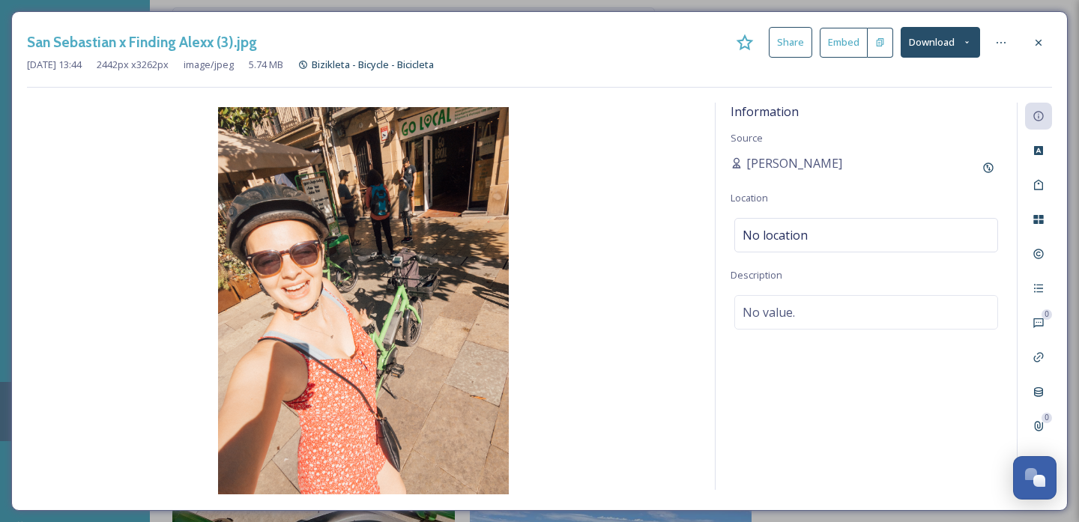
click at [1037, 42] on icon at bounding box center [1038, 43] width 12 height 12
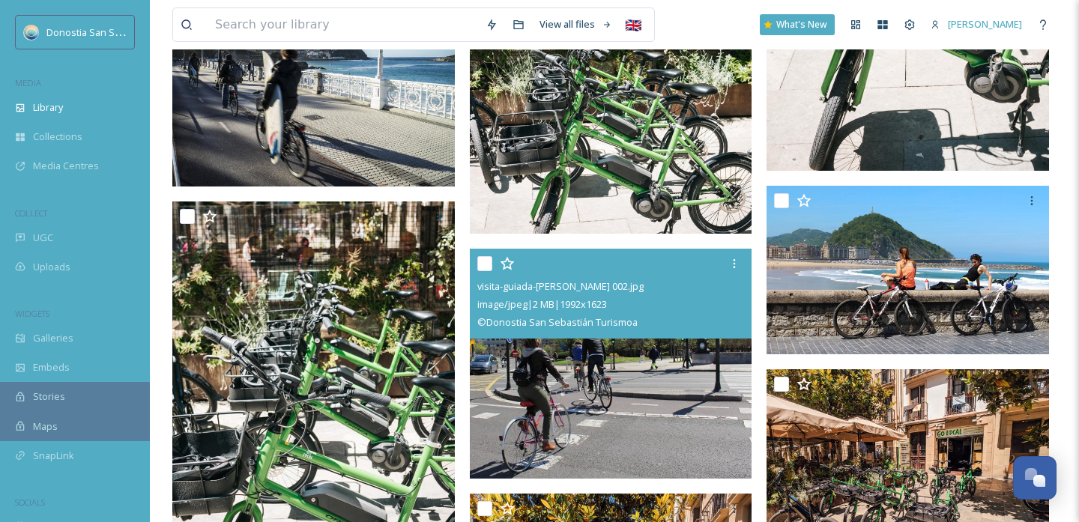
scroll to position [358, 0]
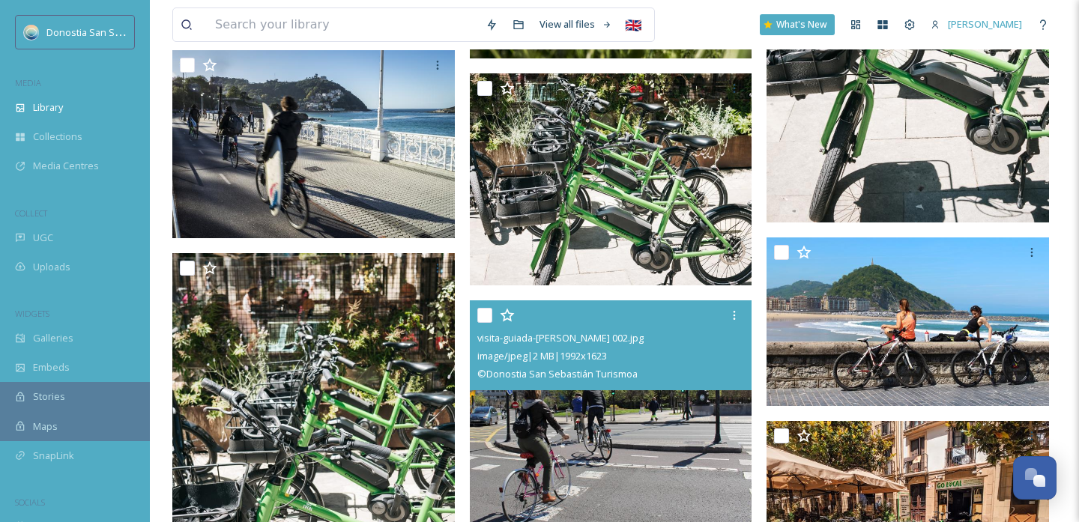
click at [568, 399] on img at bounding box center [611, 415] width 282 height 230
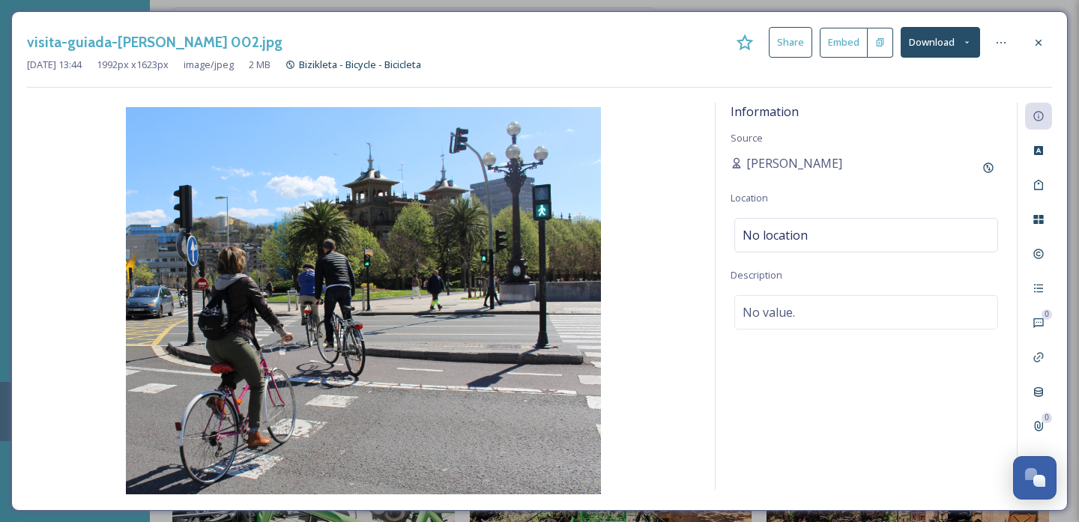
click at [957, 46] on button "Download" at bounding box center [940, 42] width 79 height 31
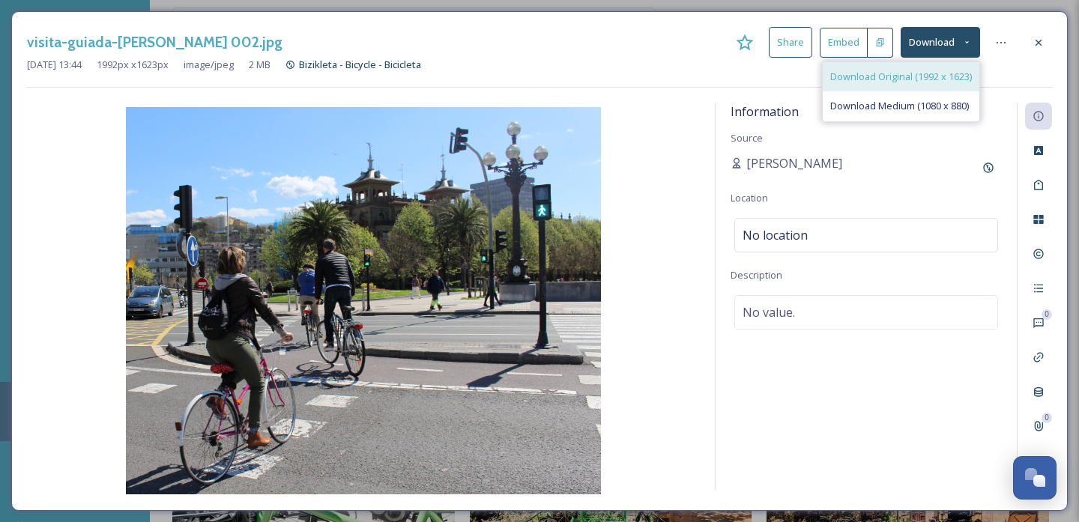
click at [922, 79] on span "Download Original (1992 x 1623)" at bounding box center [901, 77] width 142 height 14
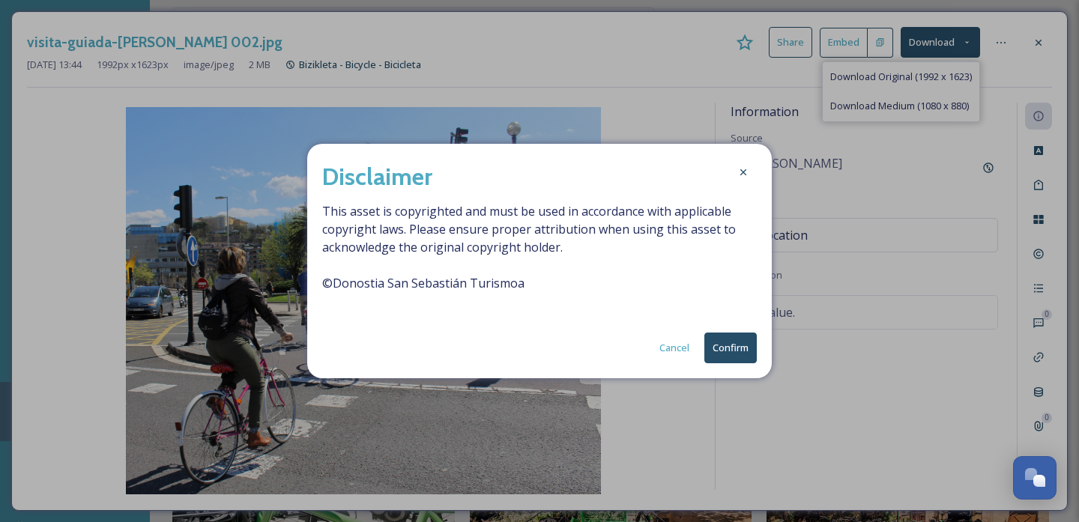
drag, startPoint x: 728, startPoint y: 344, endPoint x: 936, endPoint y: 190, distance: 258.2
click at [728, 343] on button "Confirm" at bounding box center [730, 348] width 52 height 31
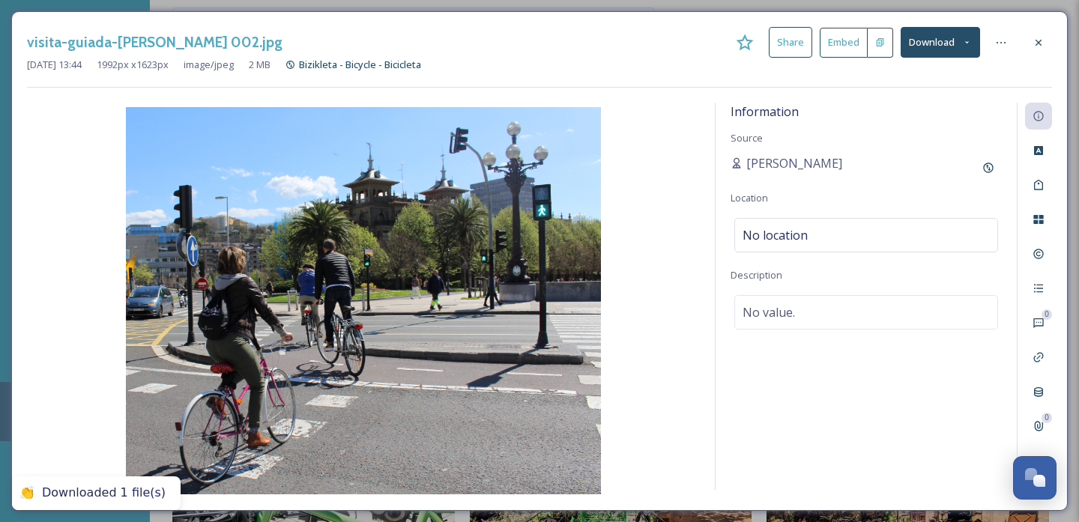
click at [1040, 43] on icon at bounding box center [1038, 42] width 6 height 6
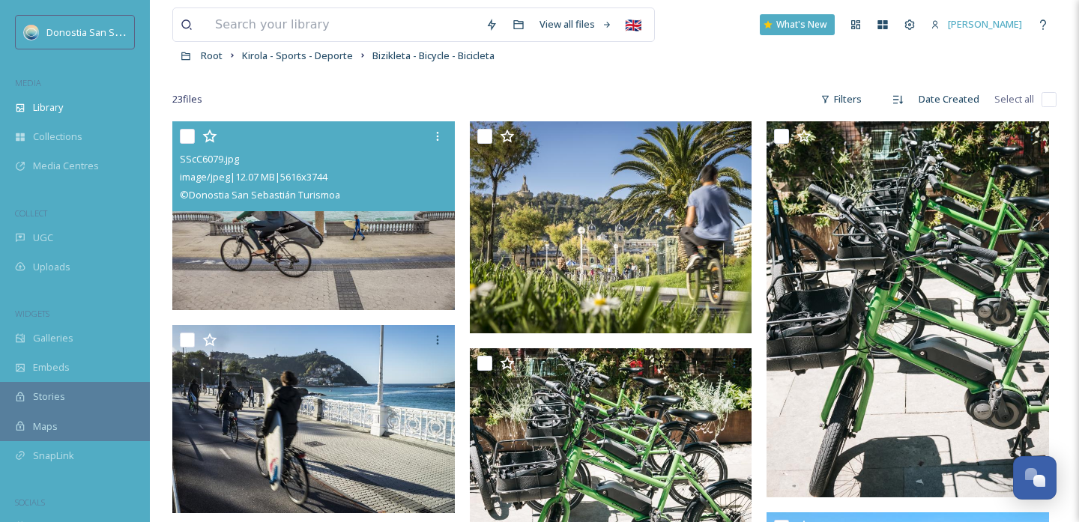
scroll to position [103, 0]
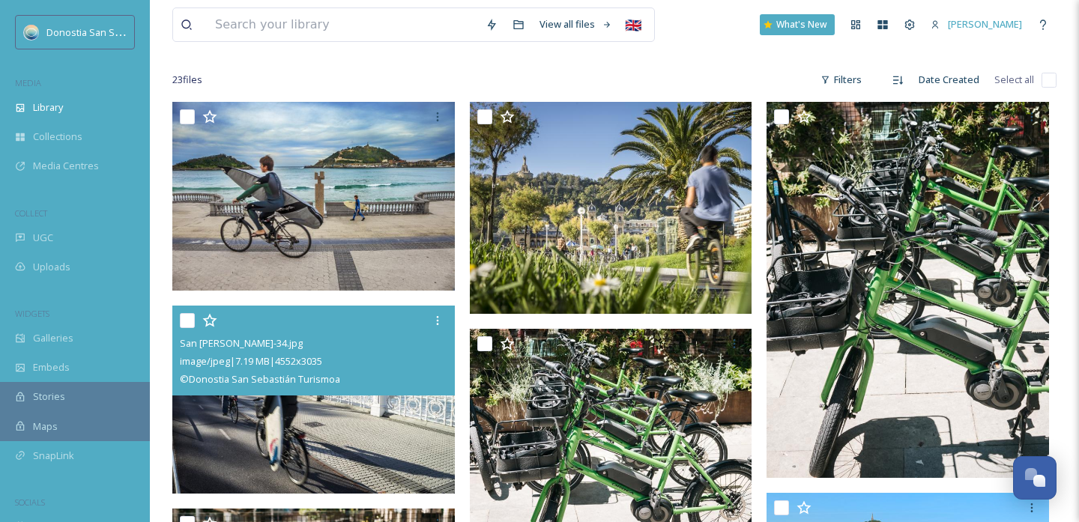
click at [351, 431] on img at bounding box center [313, 399] width 282 height 189
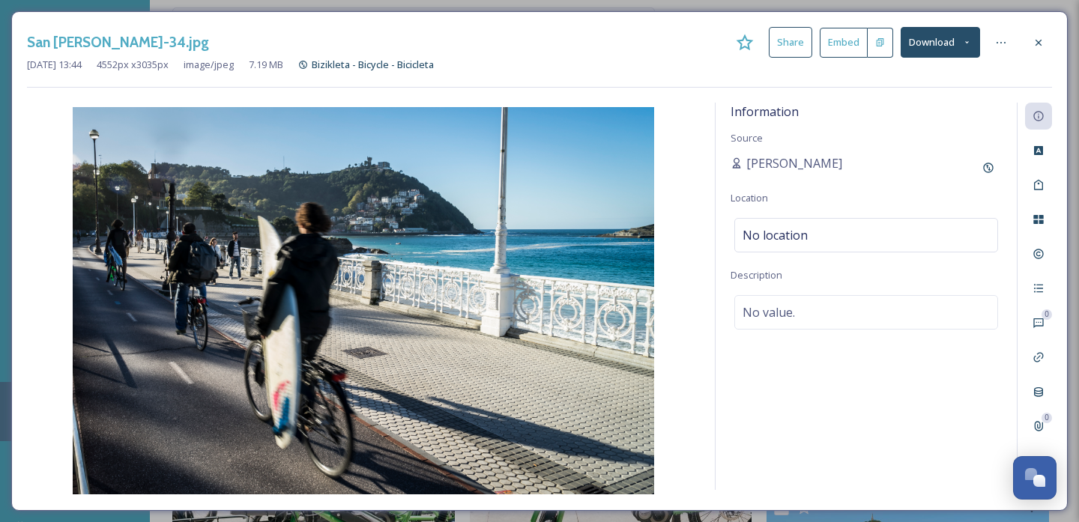
click at [946, 53] on button "Download" at bounding box center [940, 42] width 79 height 31
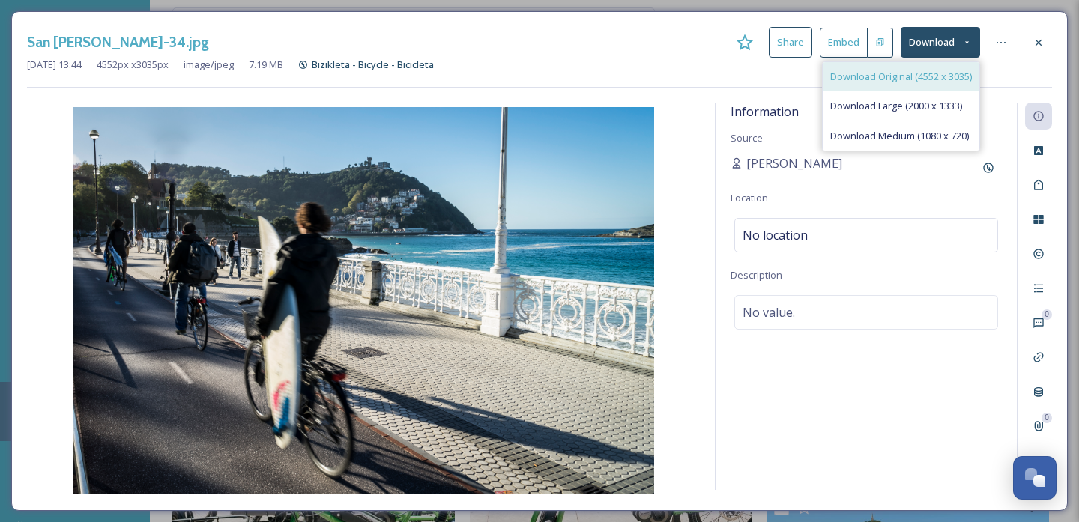
click at [920, 83] on div "Download Original (4552 x 3035)" at bounding box center [901, 76] width 157 height 29
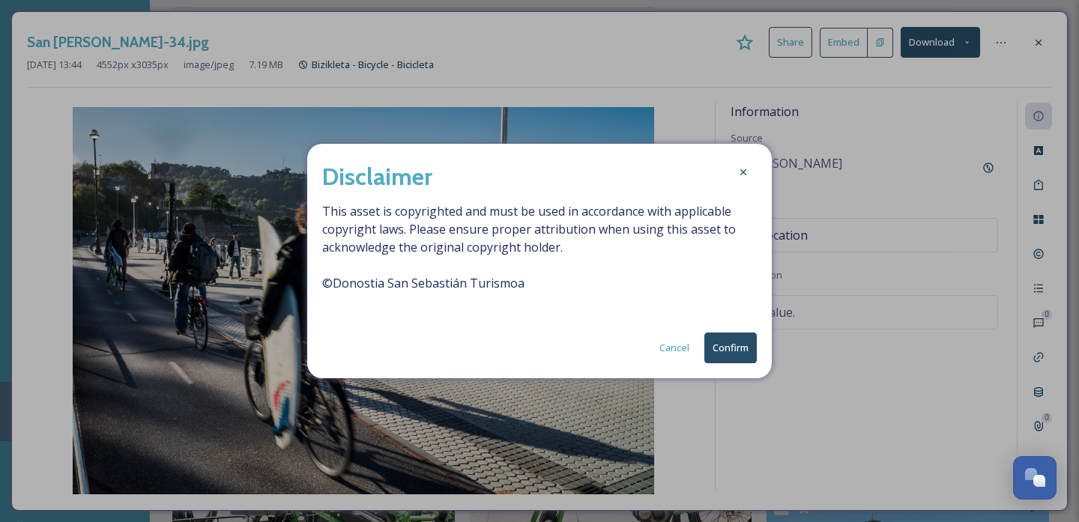
click at [713, 345] on button "Confirm" at bounding box center [730, 348] width 52 height 31
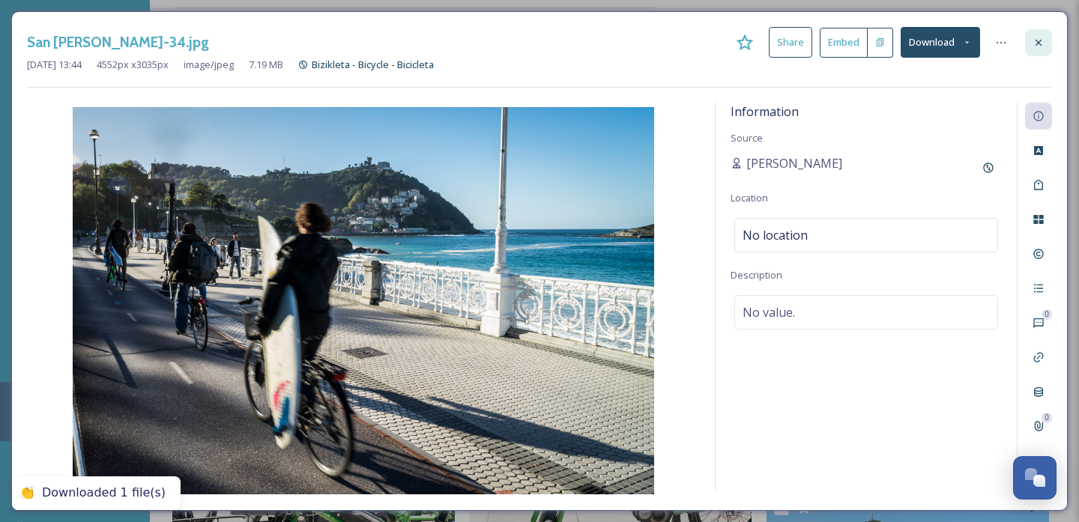
click at [1037, 43] on icon at bounding box center [1038, 43] width 12 height 12
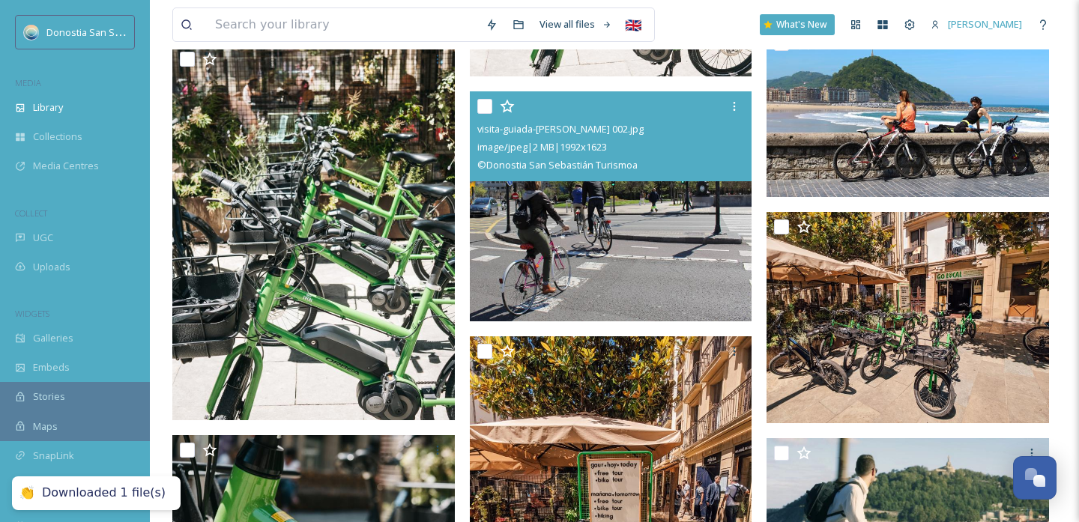
scroll to position [569, 0]
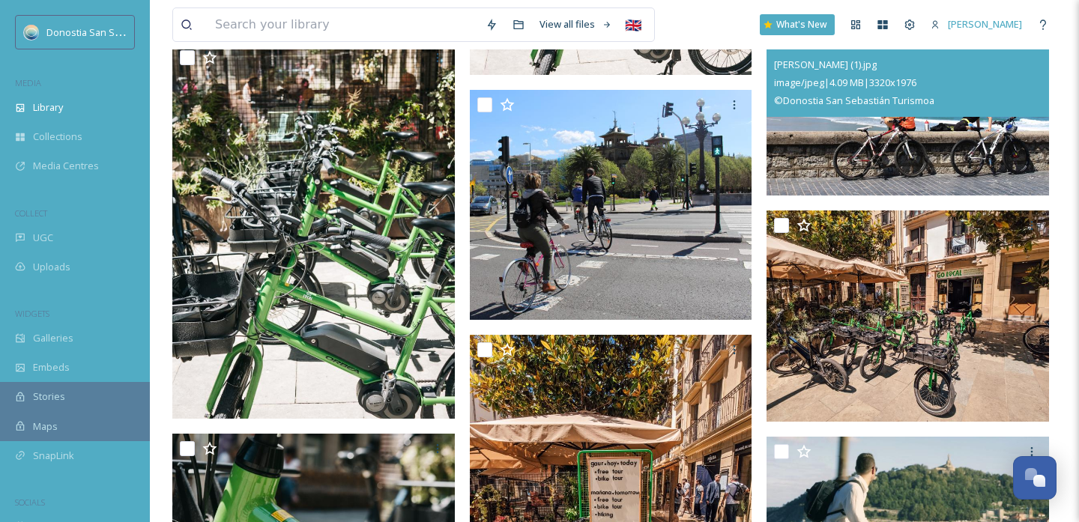
click at [888, 143] on img at bounding box center [907, 111] width 282 height 169
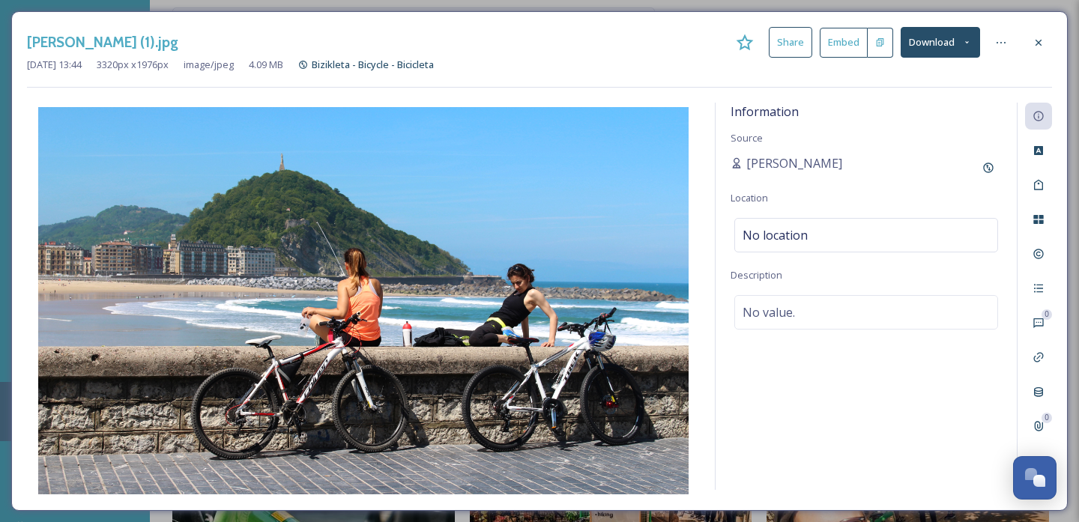
click at [941, 40] on button "Download" at bounding box center [940, 42] width 79 height 31
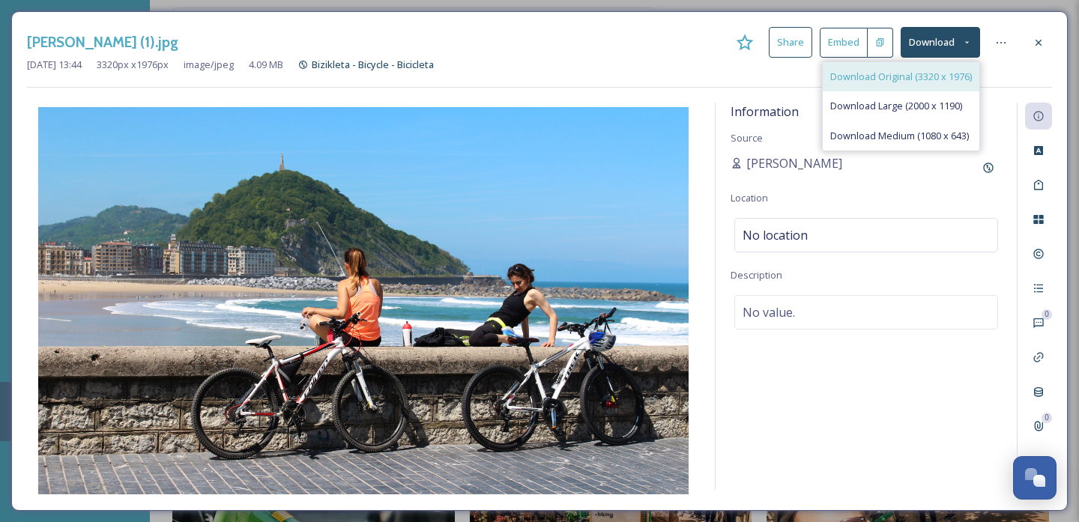
click at [890, 75] on span "Download Original (3320 x 1976)" at bounding box center [901, 77] width 142 height 14
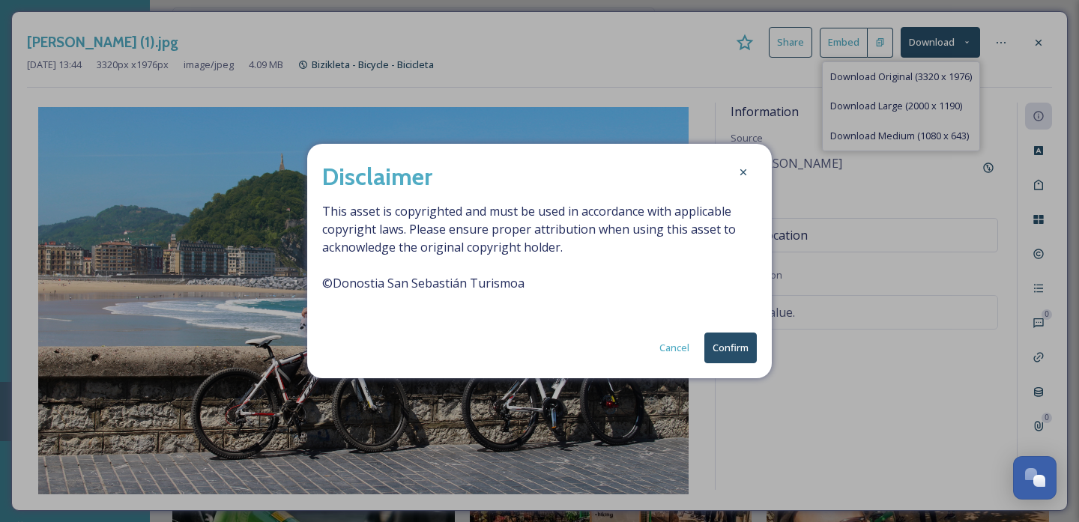
drag, startPoint x: 741, startPoint y: 342, endPoint x: 749, endPoint y: 337, distance: 9.1
click at [741, 342] on button "Confirm" at bounding box center [730, 348] width 52 height 31
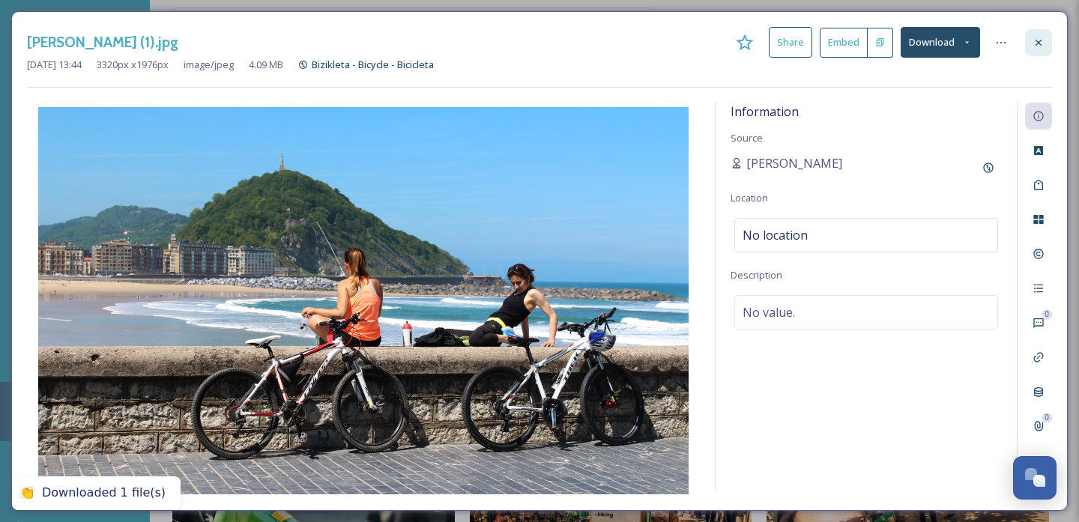
click at [1037, 43] on icon at bounding box center [1038, 42] width 6 height 6
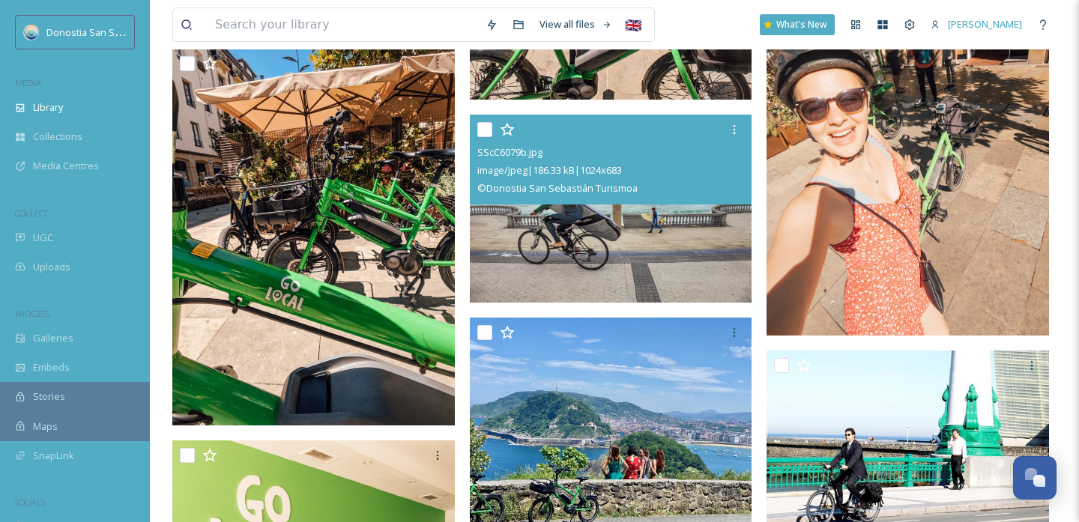
scroll to position [1497, 0]
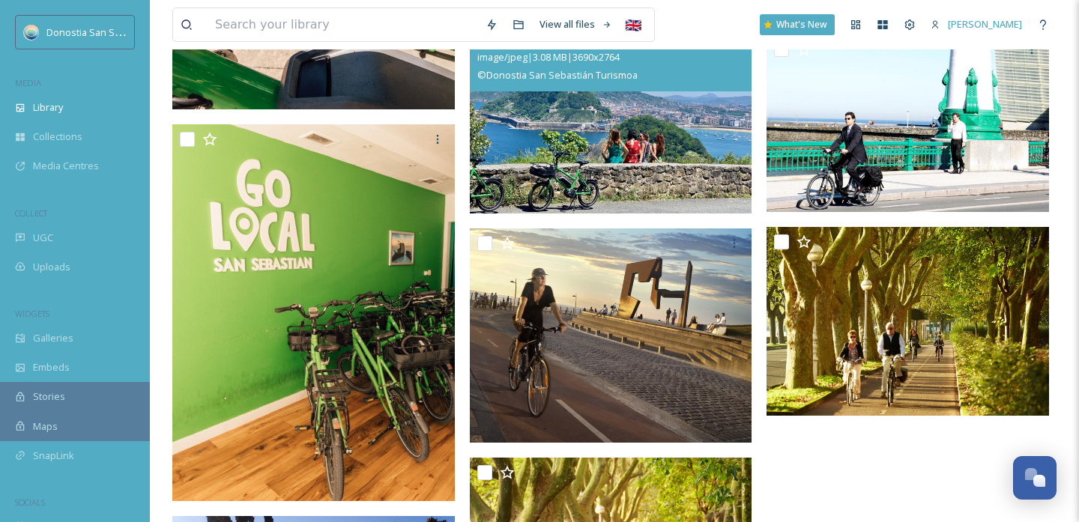
click at [614, 160] on img at bounding box center [611, 106] width 282 height 211
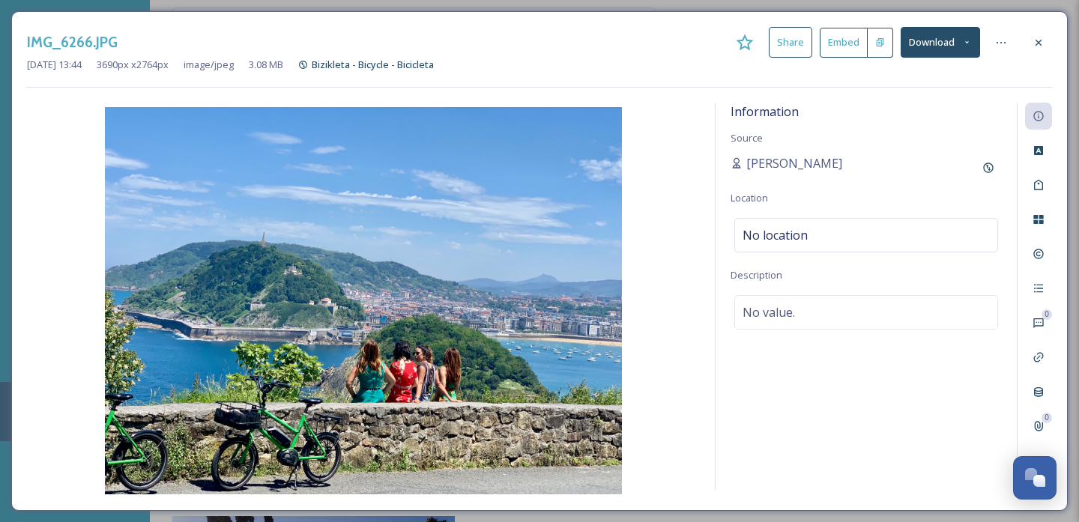
click at [929, 46] on button "Download" at bounding box center [940, 42] width 79 height 31
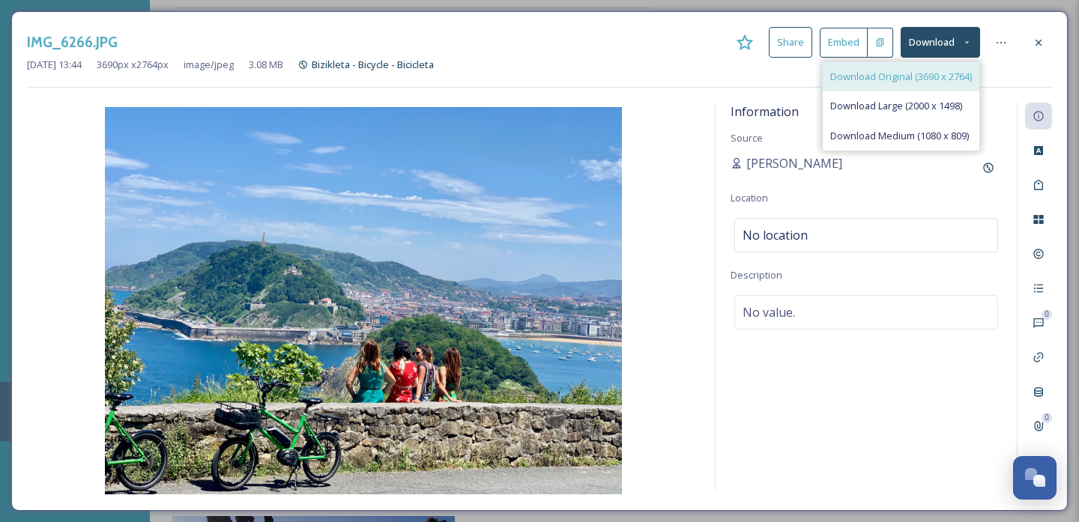
click at [873, 85] on div "Download Original (3690 x 2764)" at bounding box center [901, 76] width 157 height 29
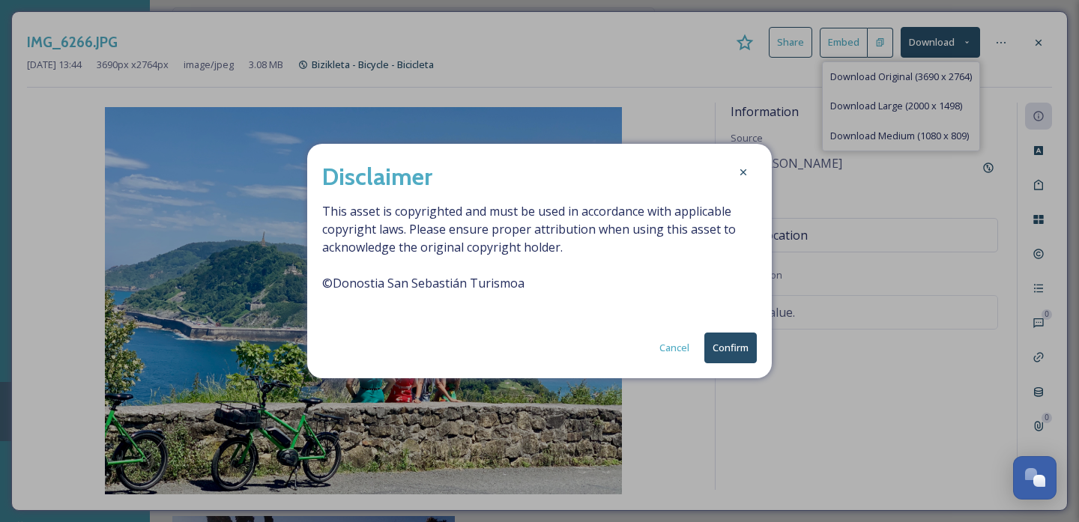
drag, startPoint x: 739, startPoint y: 337, endPoint x: 811, endPoint y: 294, distance: 84.3
click at [739, 337] on button "Confirm" at bounding box center [730, 348] width 52 height 31
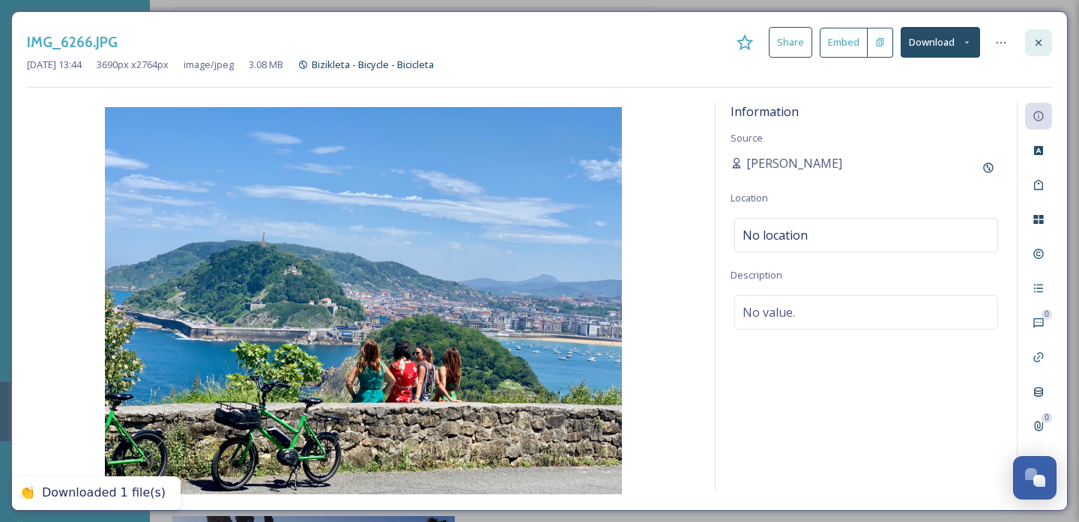
click at [1036, 46] on icon at bounding box center [1038, 43] width 12 height 12
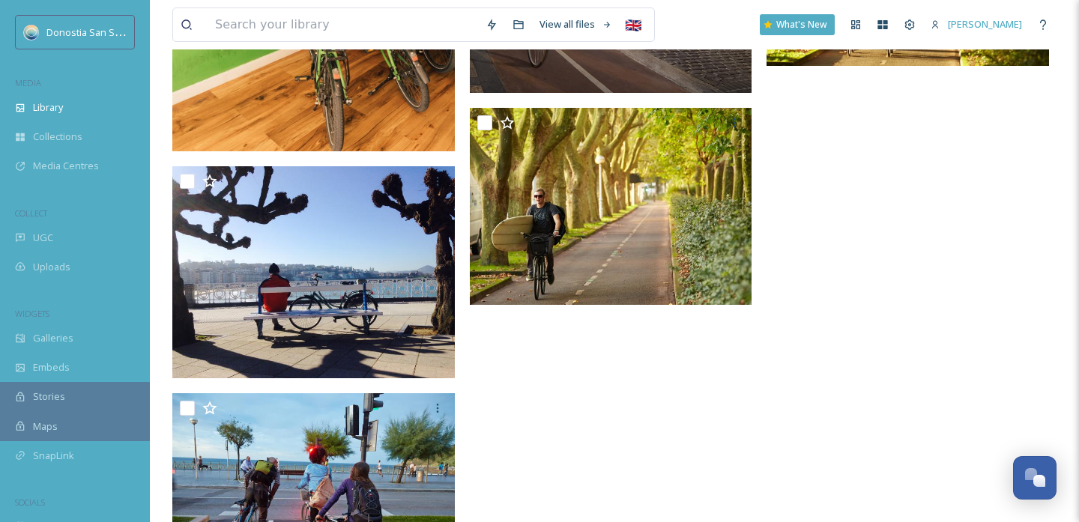
scroll to position [1654, 0]
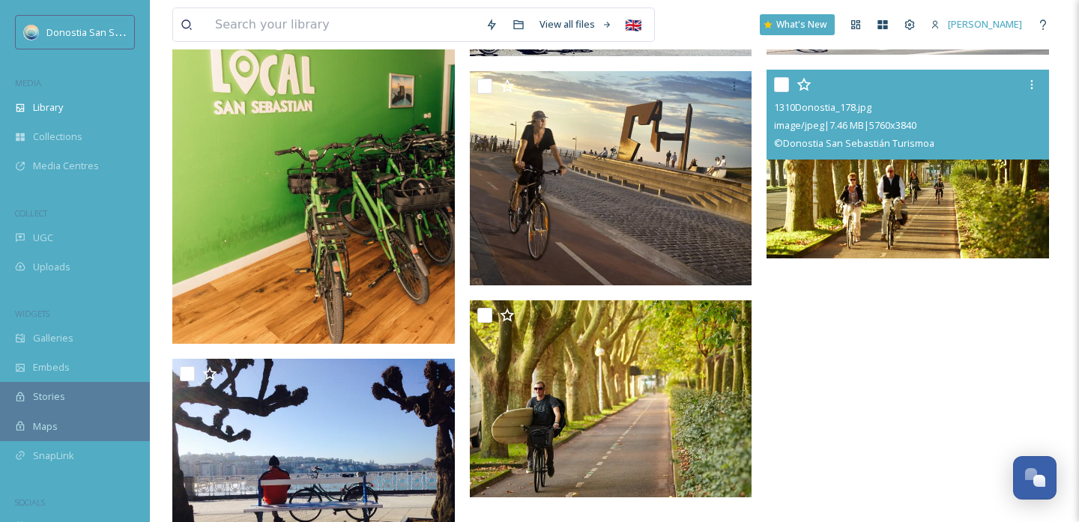
click at [850, 201] on img at bounding box center [907, 164] width 282 height 189
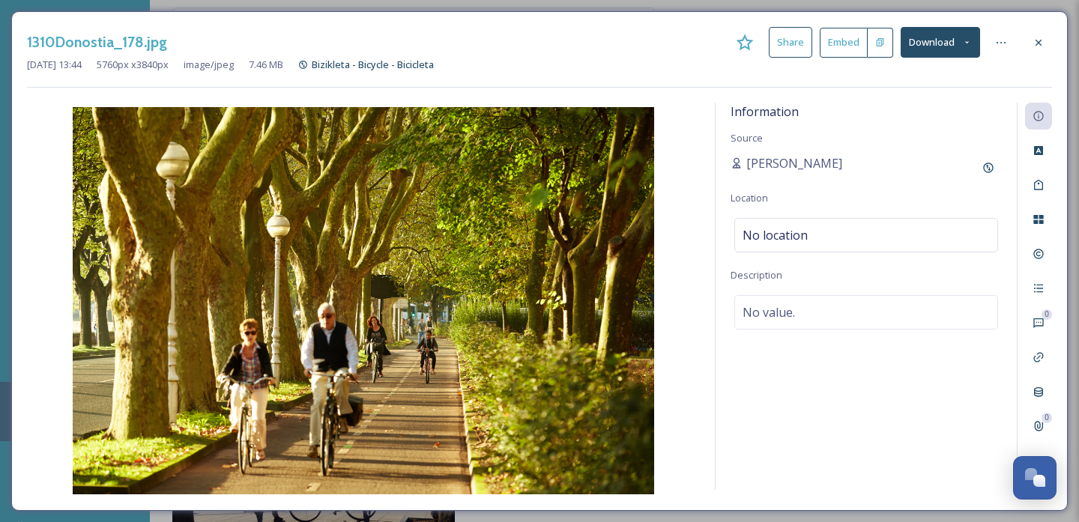
click at [970, 49] on button "Download" at bounding box center [940, 42] width 79 height 31
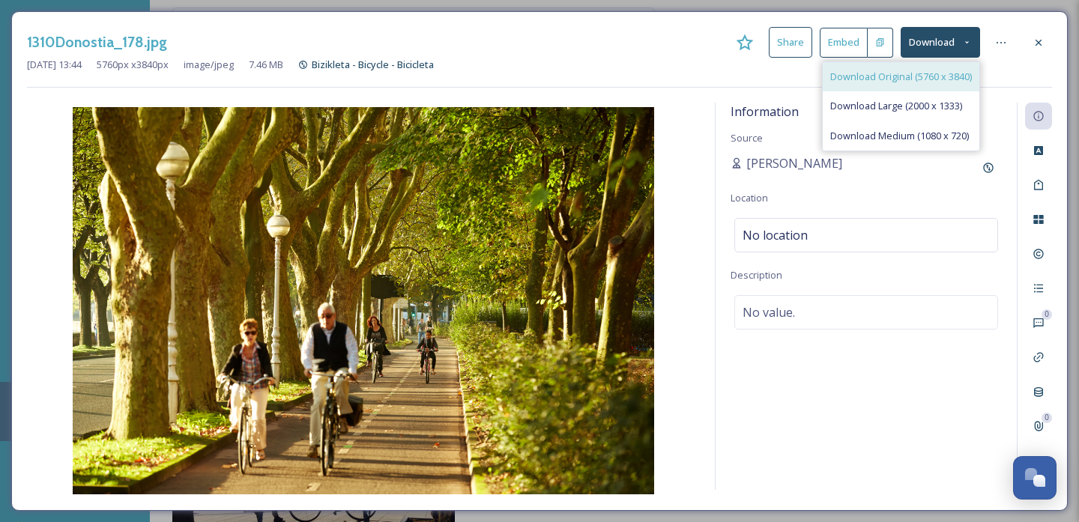
click at [858, 87] on div "Download Original (5760 x 3840)" at bounding box center [901, 76] width 157 height 29
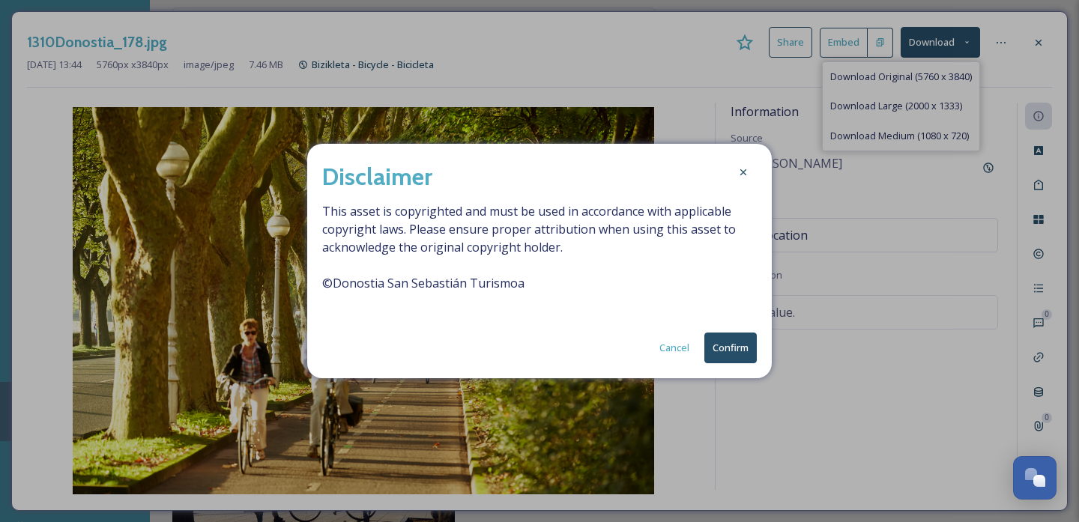
click at [713, 342] on button "Confirm" at bounding box center [730, 348] width 52 height 31
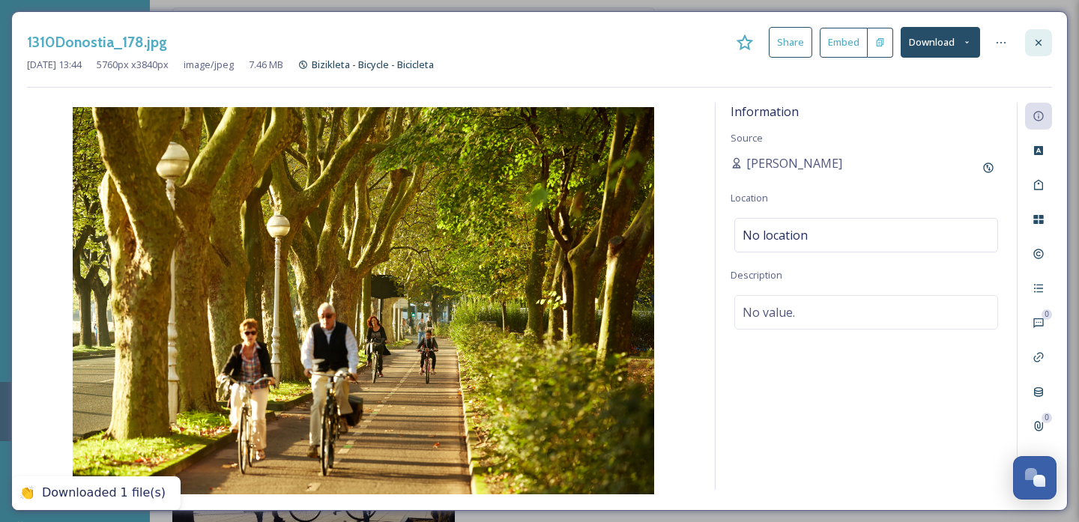
click at [1035, 44] on icon at bounding box center [1038, 42] width 6 height 6
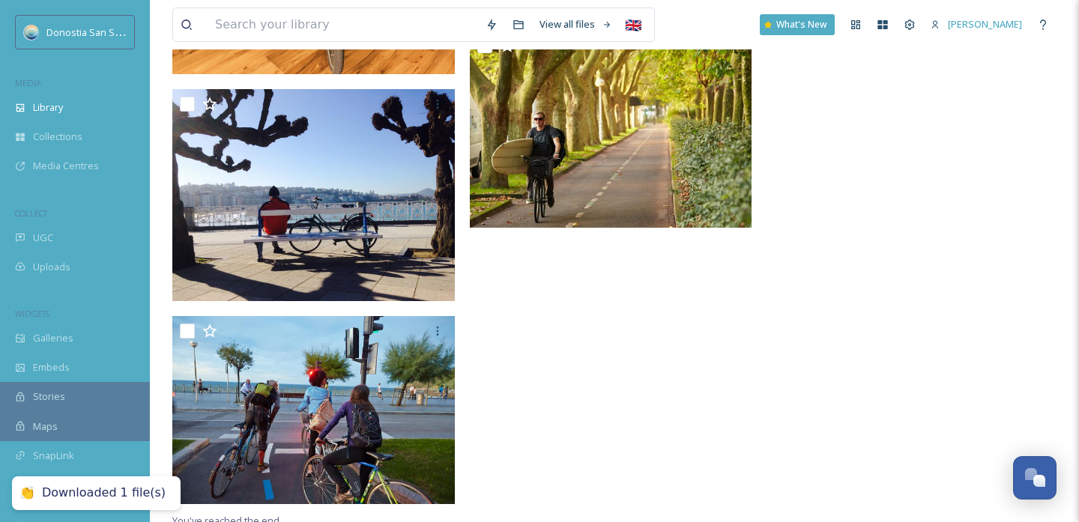
scroll to position [1932, 0]
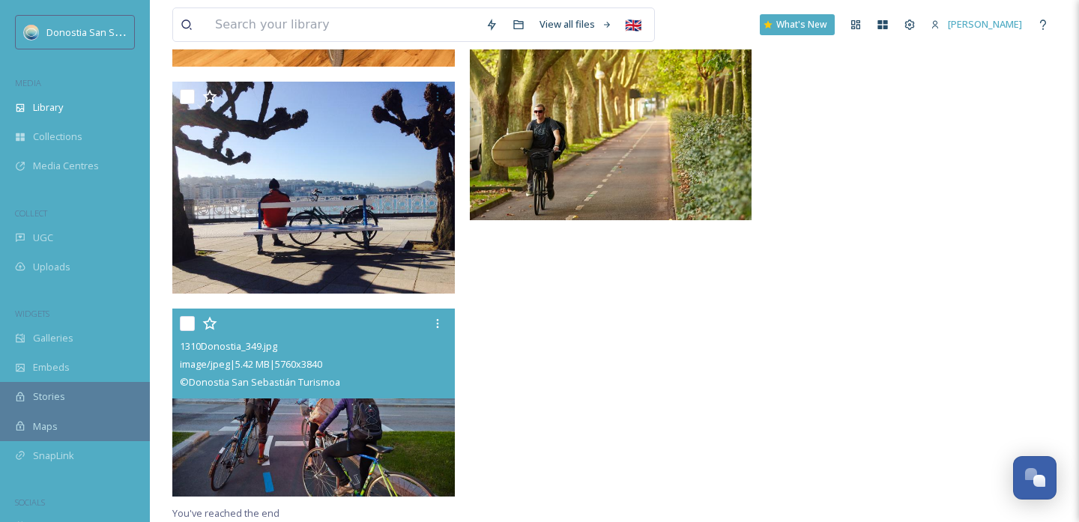
click at [317, 282] on img at bounding box center [313, 188] width 282 height 212
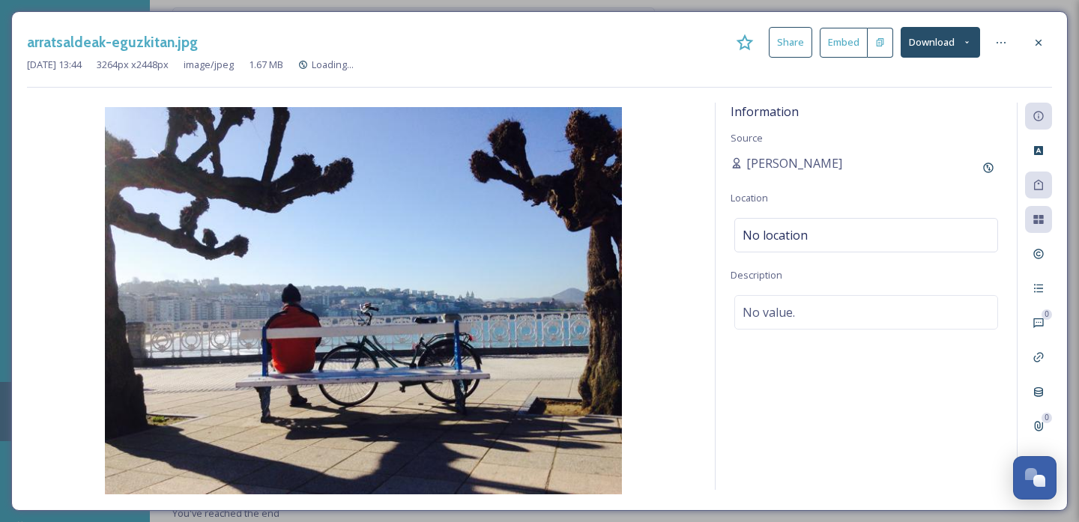
scroll to position [1705, 0]
click at [942, 45] on button "Download" at bounding box center [940, 42] width 79 height 31
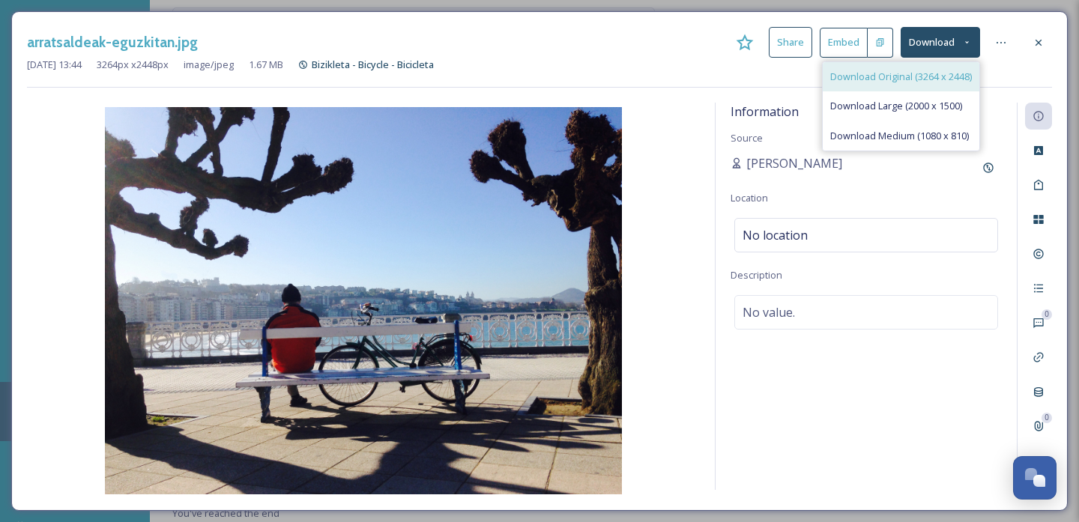
click at [919, 77] on span "Download Original (3264 x 2448)" at bounding box center [901, 77] width 142 height 14
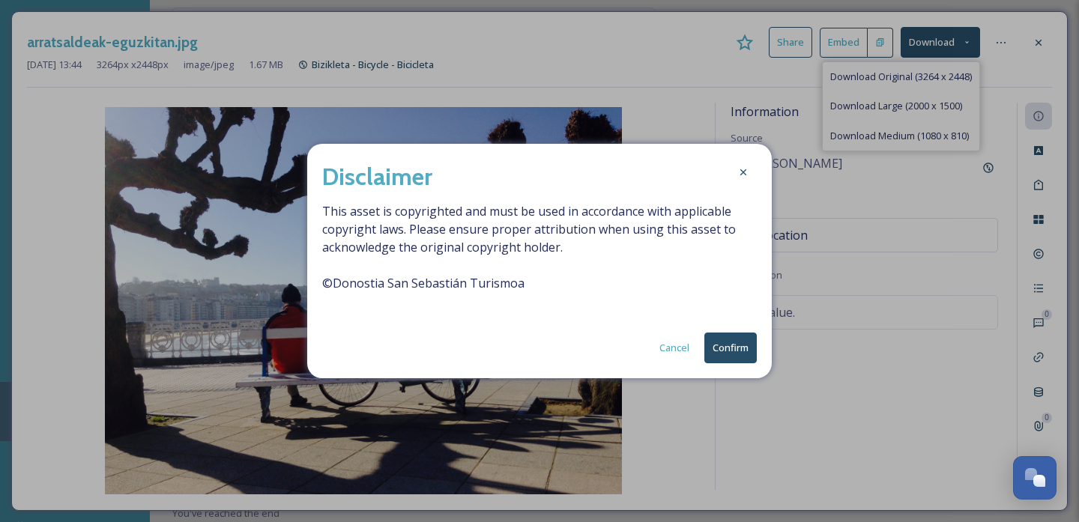
click at [726, 345] on button "Confirm" at bounding box center [730, 348] width 52 height 31
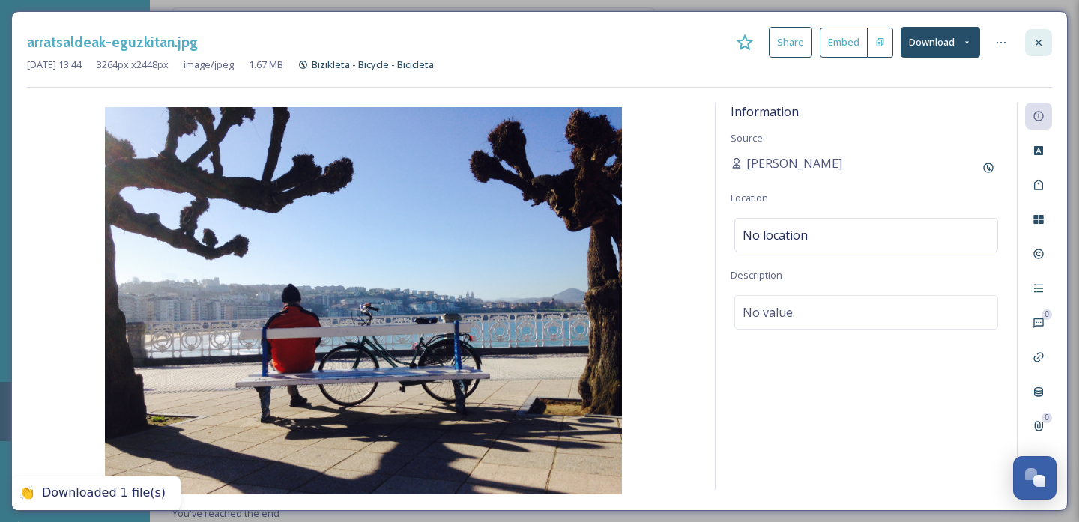
click at [1034, 39] on icon at bounding box center [1038, 43] width 12 height 12
